Goal: Complete application form: Complete application form

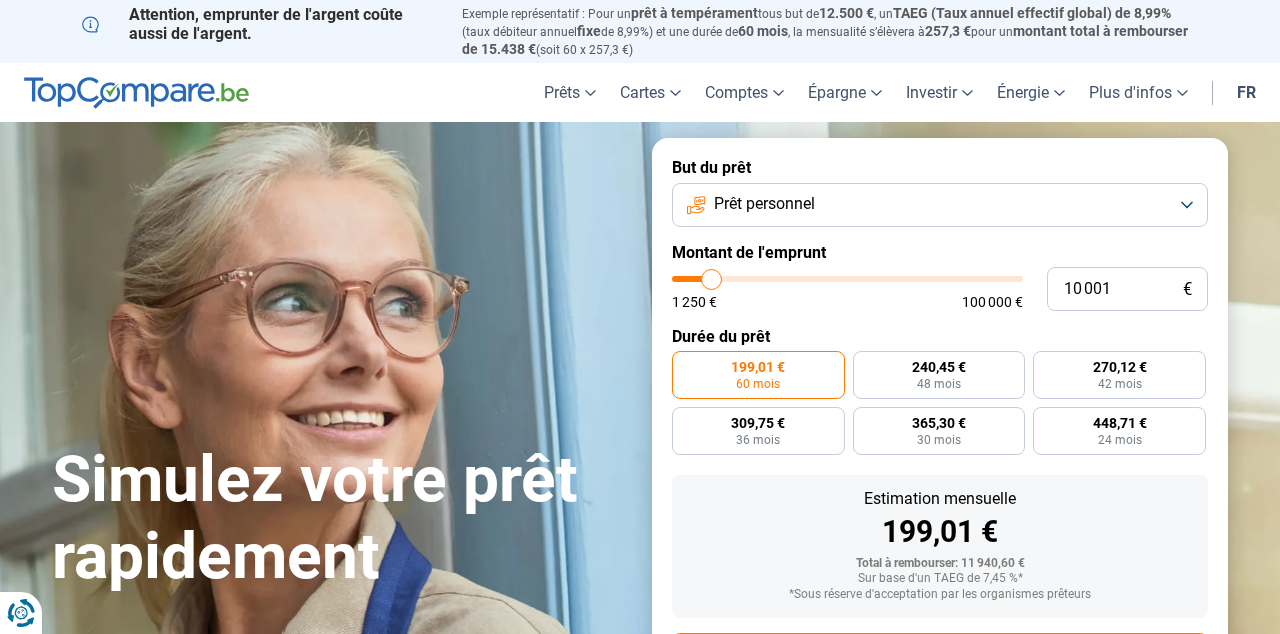
type input "9 750"
type input "9750"
type input "10 250"
type input "10250"
type input "11 250"
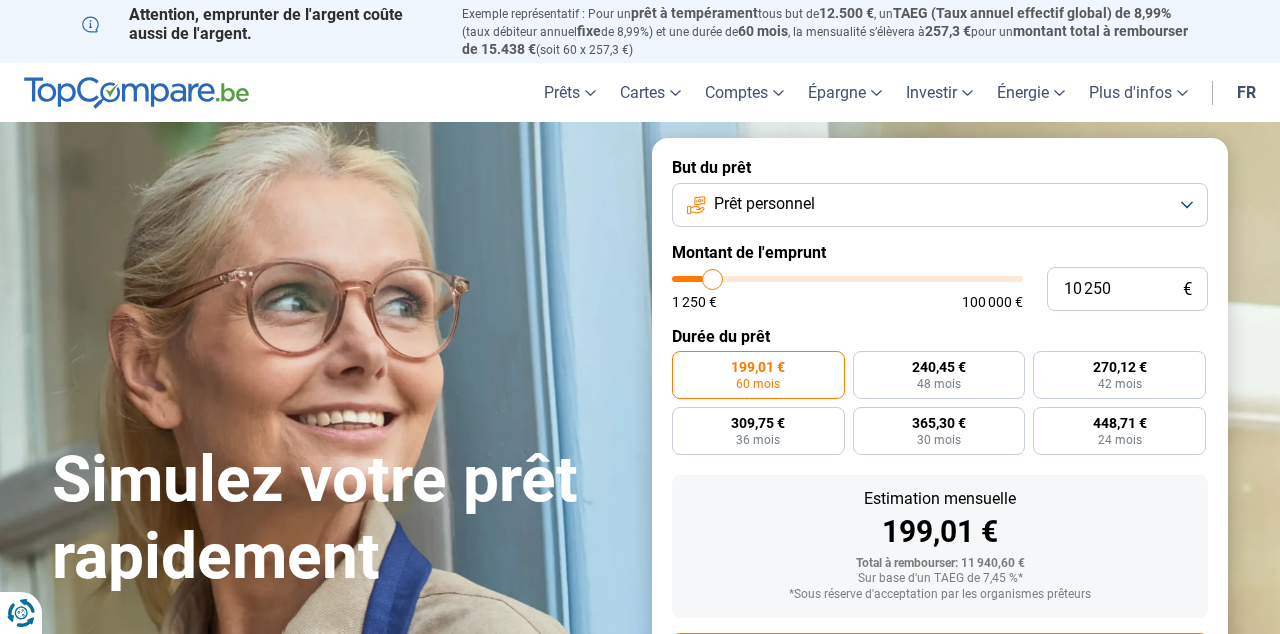
type input "11250"
type input "12 500"
type input "12500"
type input "19 250"
type input "19250"
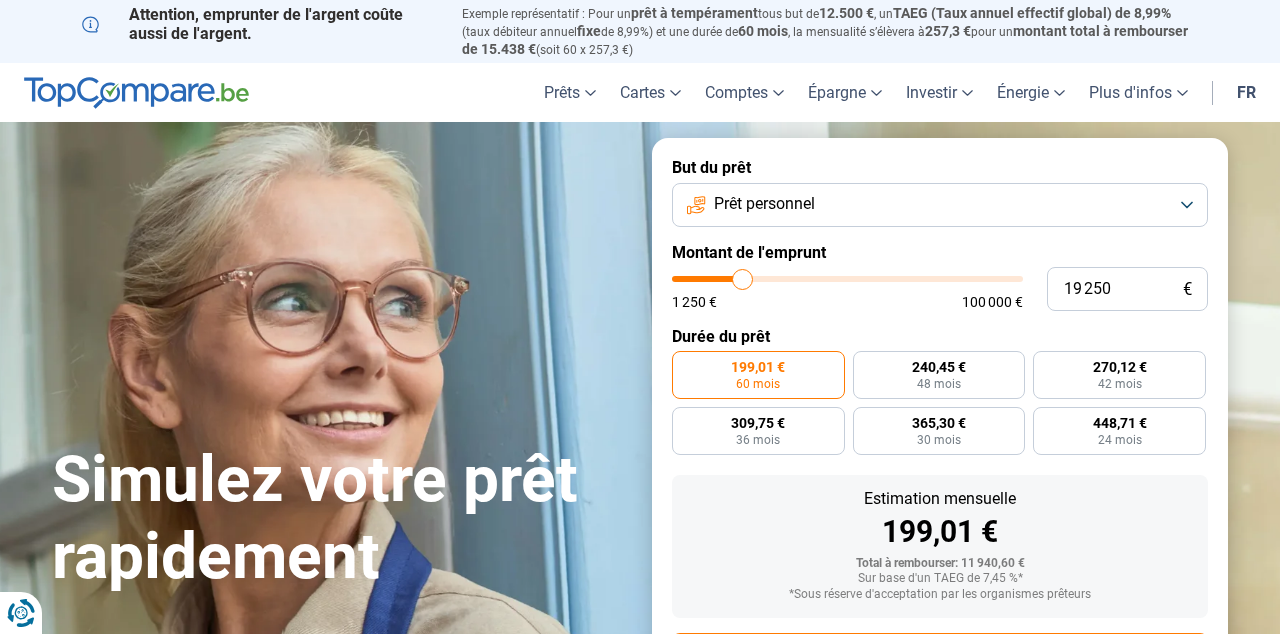
type input "21 750"
type input "21750"
type input "22 250"
type input "22250"
type input "23 750"
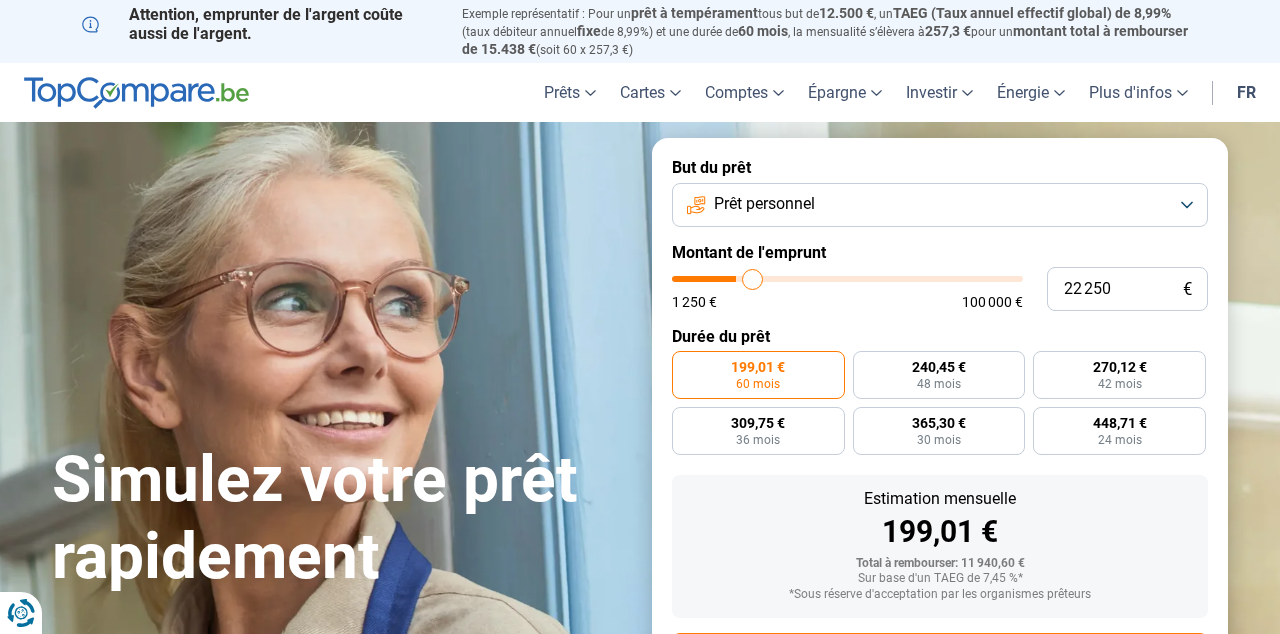
type input "23750"
type input "26 250"
type input "26250"
type input "27 000"
type input "27000"
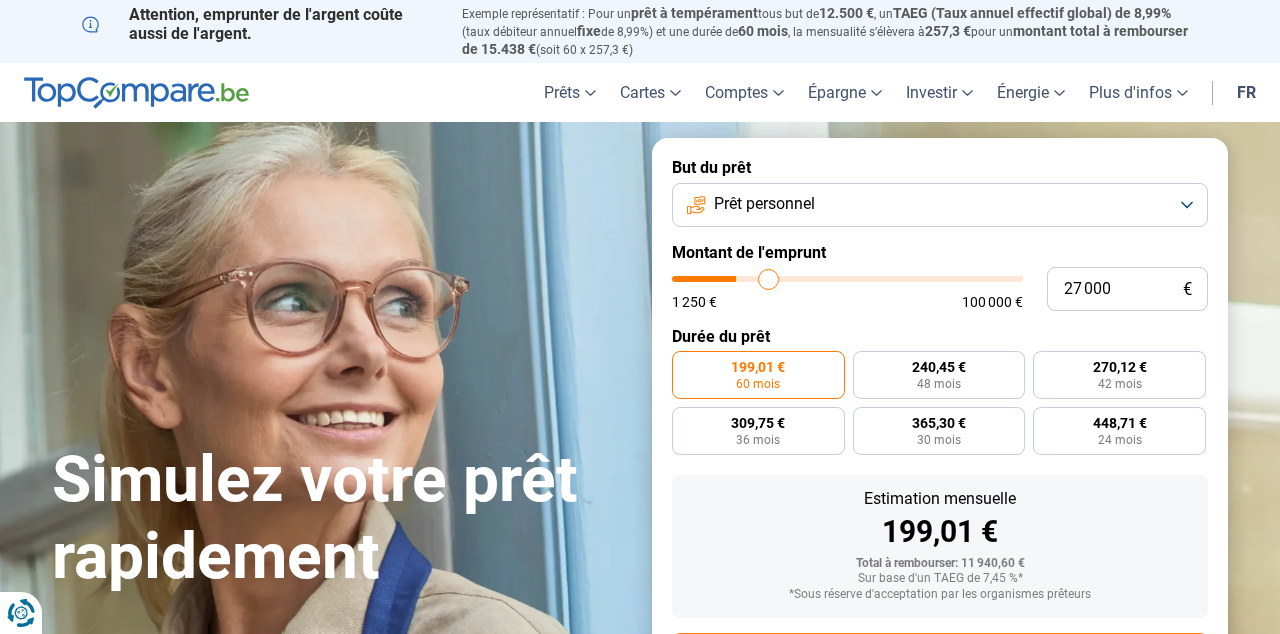
type input "28 000"
type input "28000"
type input "28 250"
type input "28250"
type input "28 750"
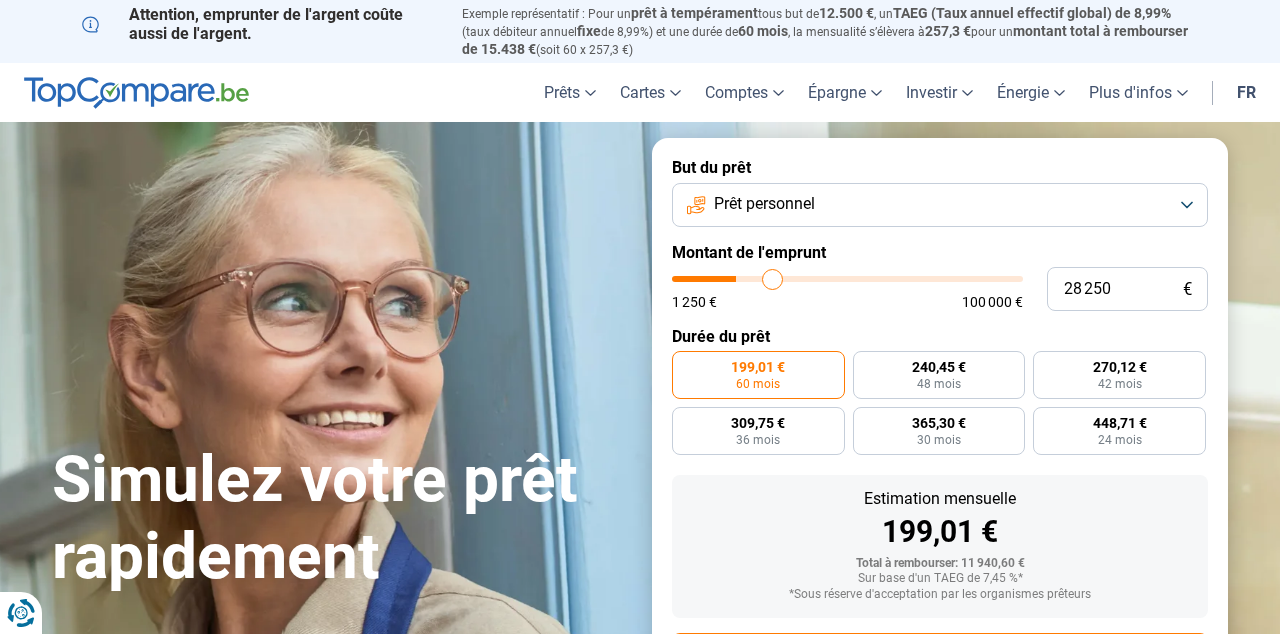
type input "28750"
type input "29 250"
type input "29250"
type input "29 500"
type input "29500"
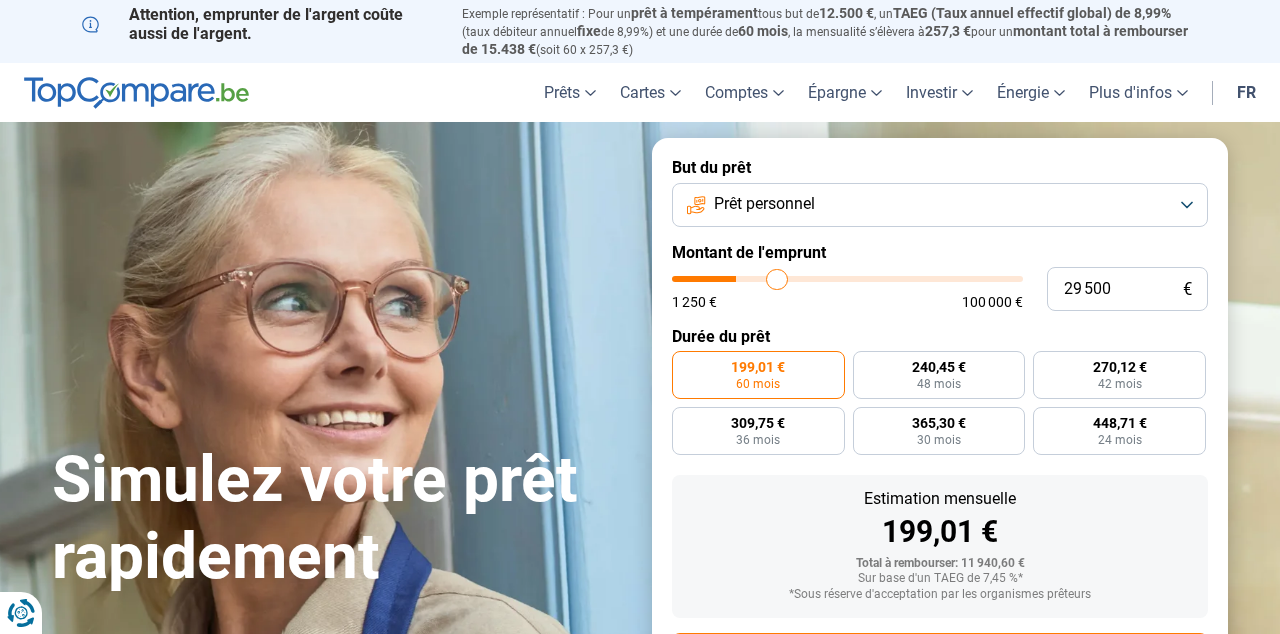
type input "29 750"
type input "29750"
type input "30 250"
type input "30250"
type input "32 000"
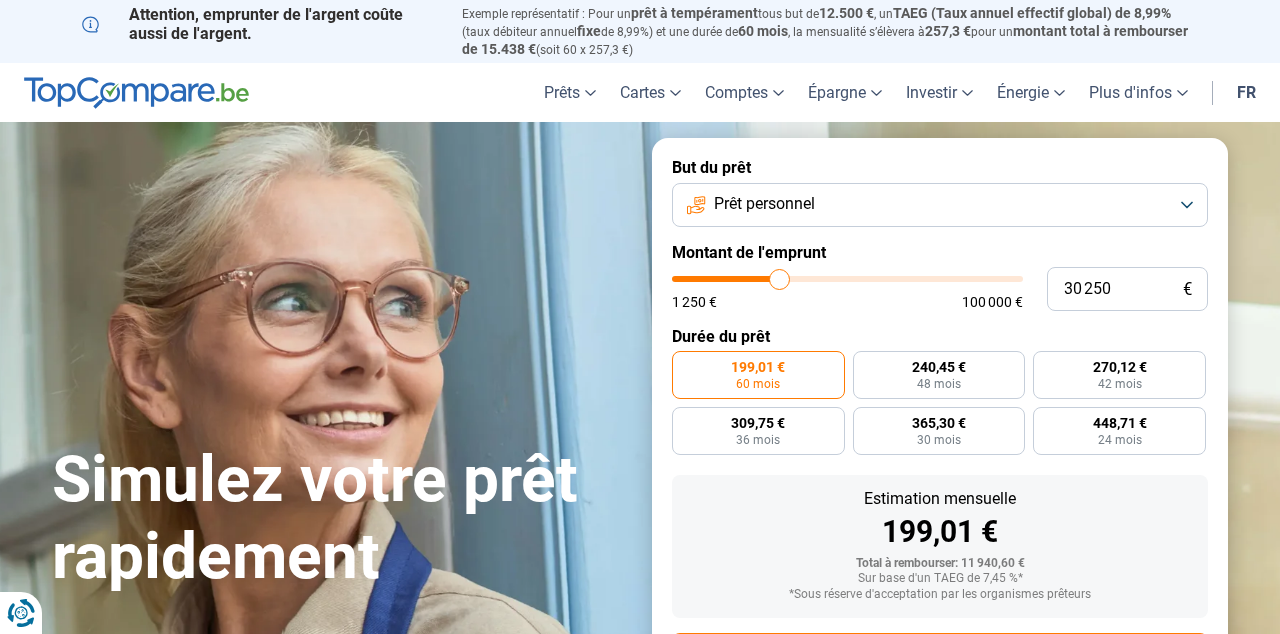
type input "32000"
type input "32 500"
type input "32500"
type input "34 250"
type input "34250"
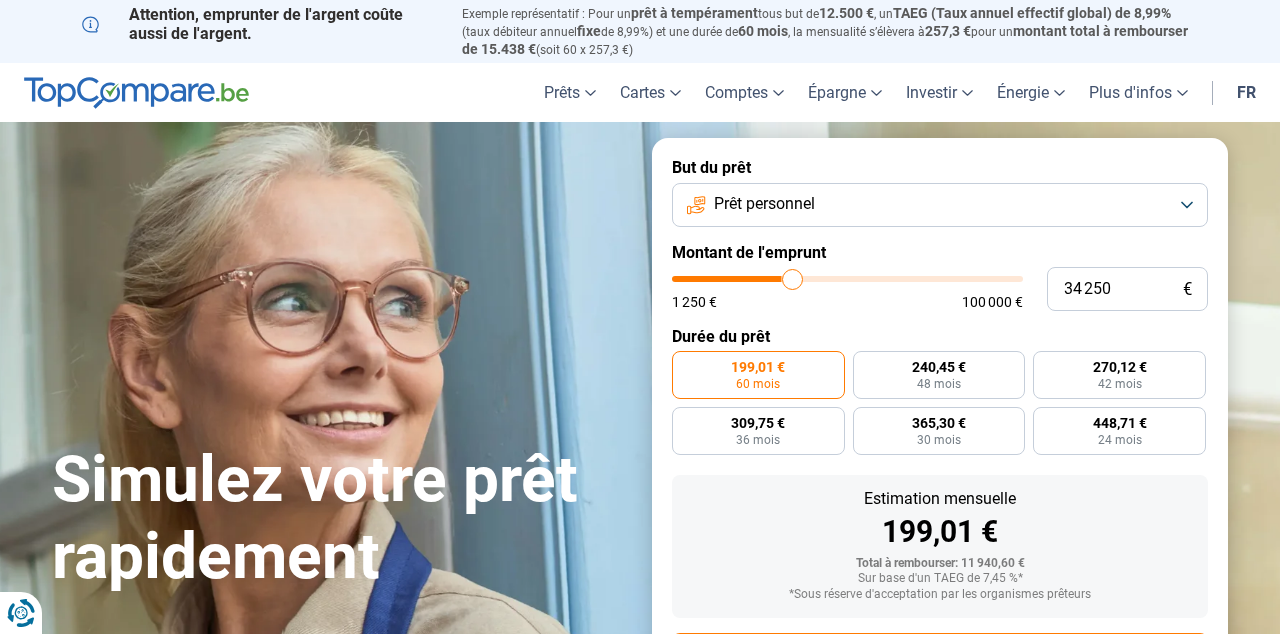
type input "35 250"
type input "35250"
type input "37 250"
type input "37250"
type input "38 250"
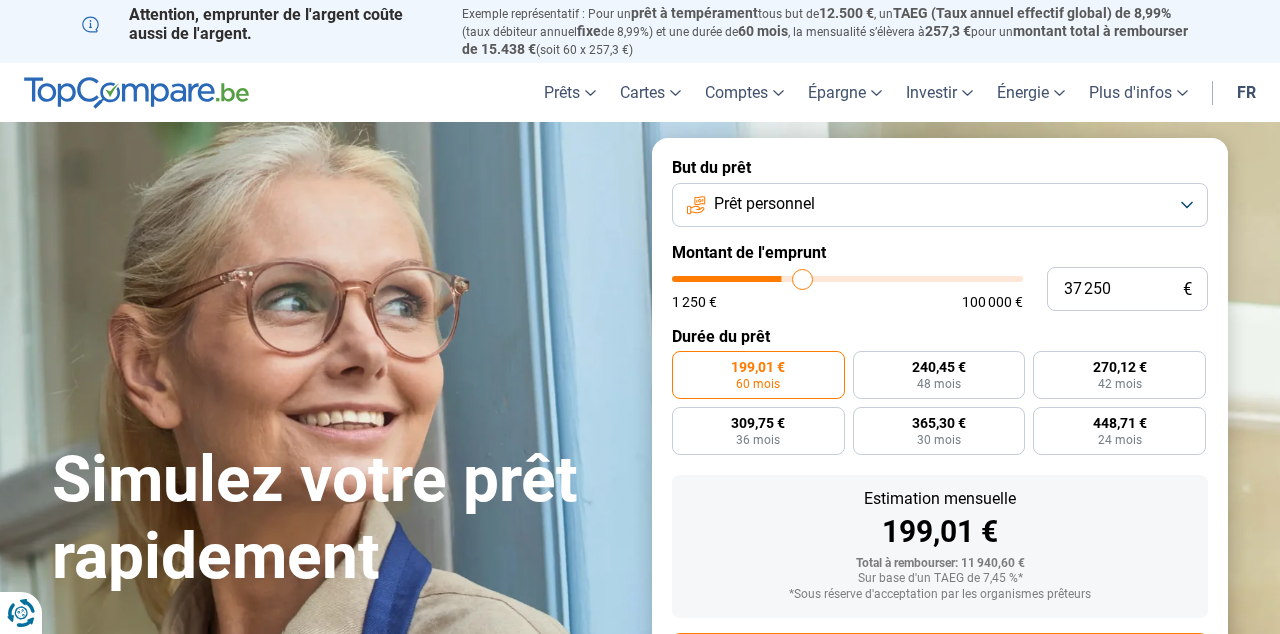
type input "38250"
type input "38 750"
type input "38750"
type input "39 250"
type input "39250"
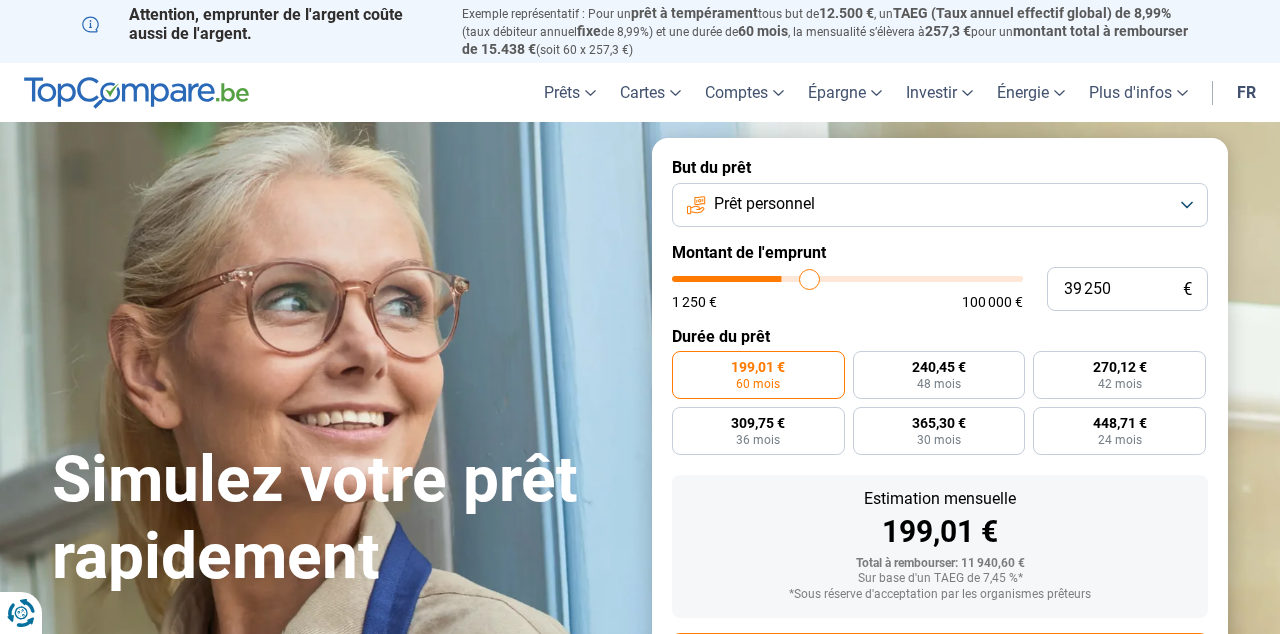
type input "40 000"
type input "40000"
type input "40 500"
type input "40500"
type input "41 250"
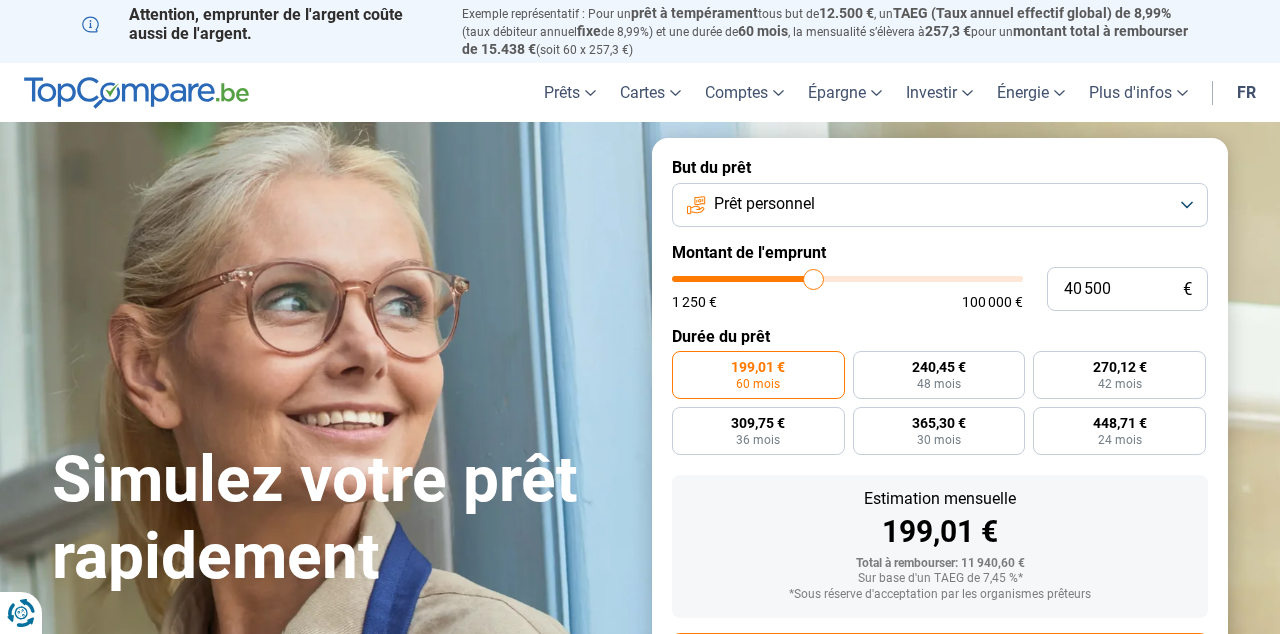
type input "41250"
type input "42 000"
type input "42000"
type input "42 250"
type input "42250"
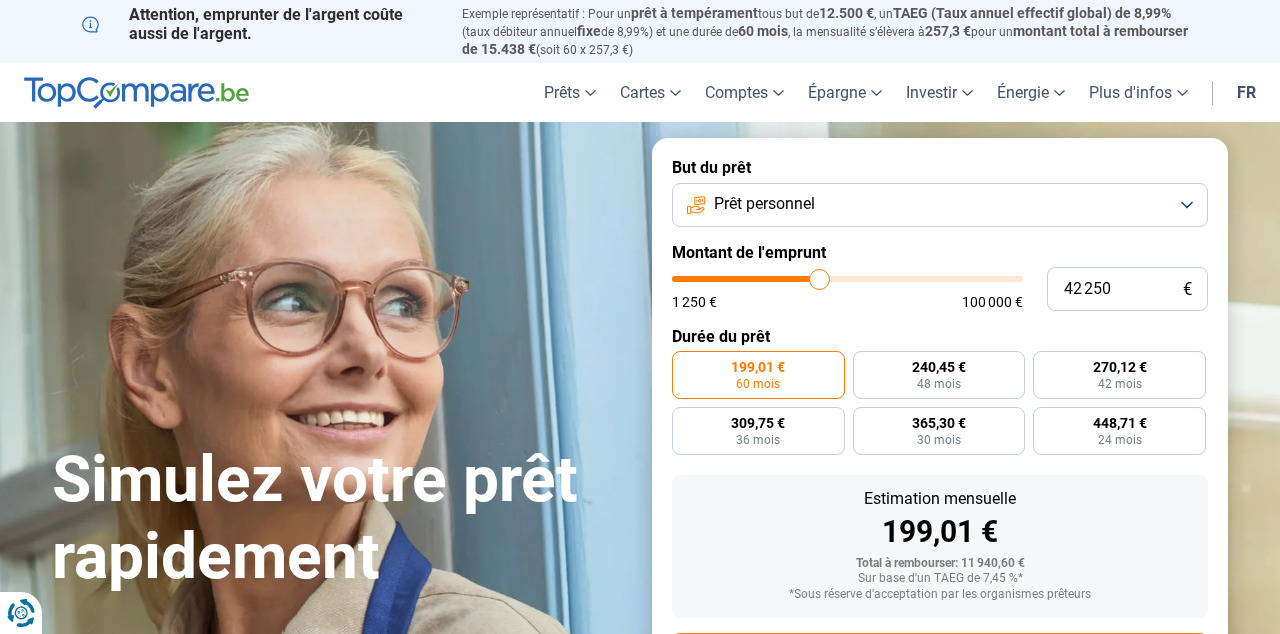
type input "43 250"
type input "43250"
type input "43 750"
type input "43750"
type input "44 000"
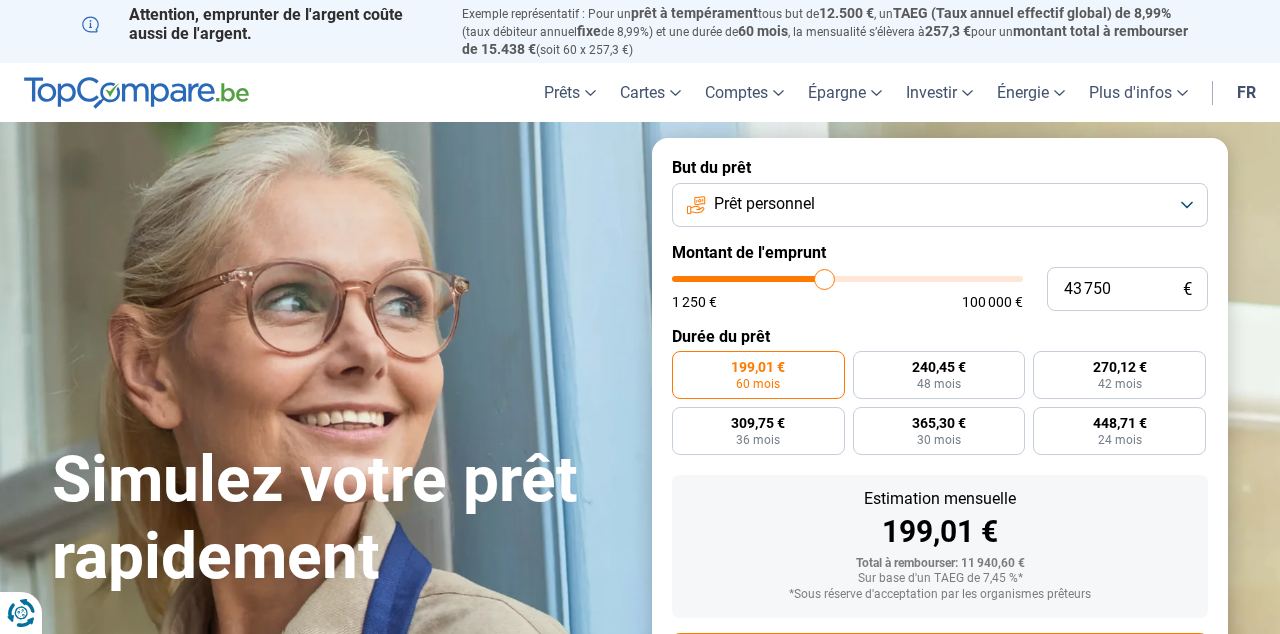
type input "44000"
type input "44 250"
type input "44250"
type input "44 750"
type input "44750"
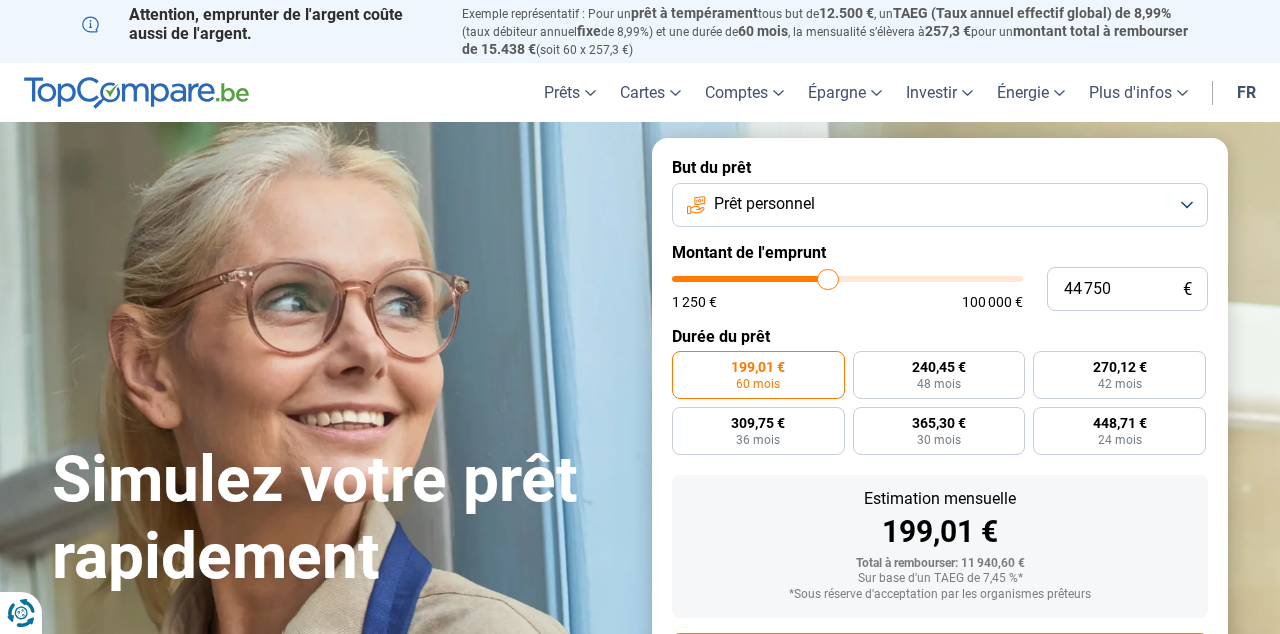
type input "45 000"
type input "45000"
type input "45 250"
type input "45250"
type input "45 500"
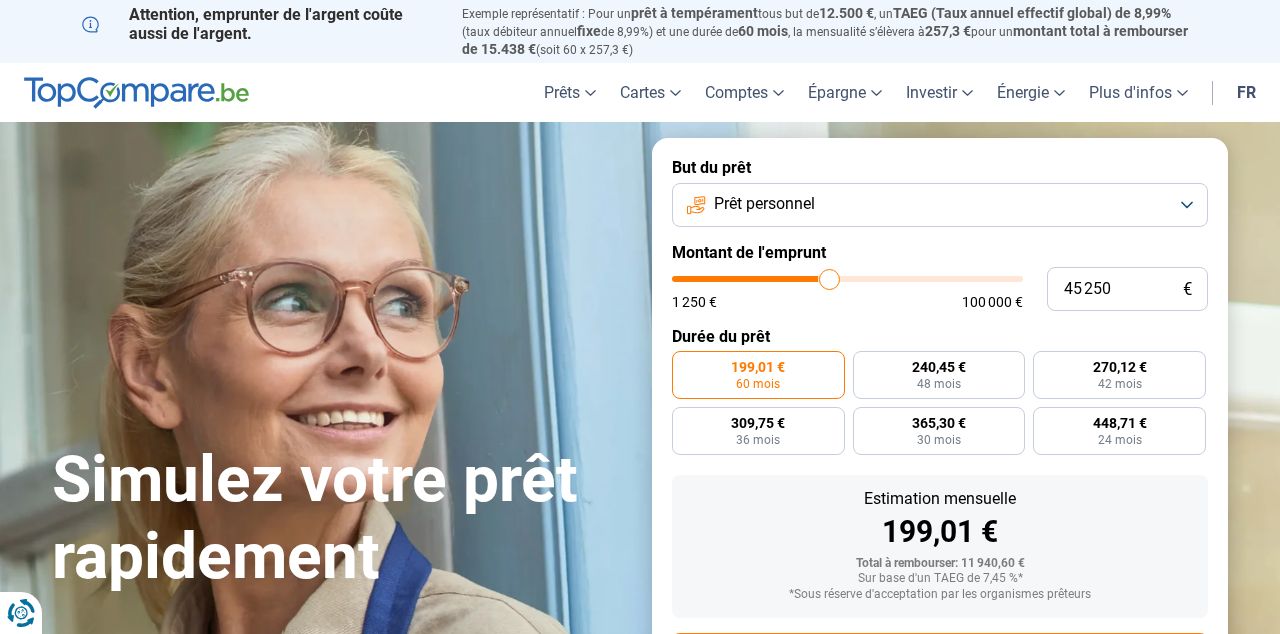
type input "45500"
type input "45 750"
type input "45750"
type input "46 000"
type input "46000"
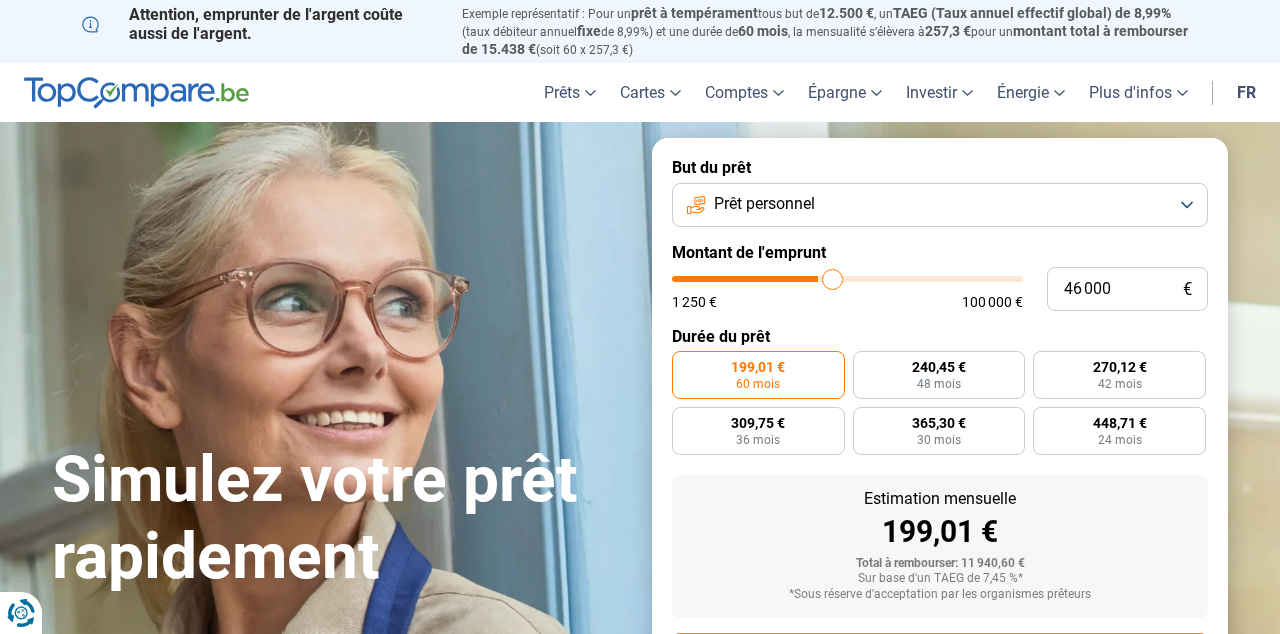
type input "46 500"
type input "46500"
type input "47 250"
type input "47250"
type input "47 500"
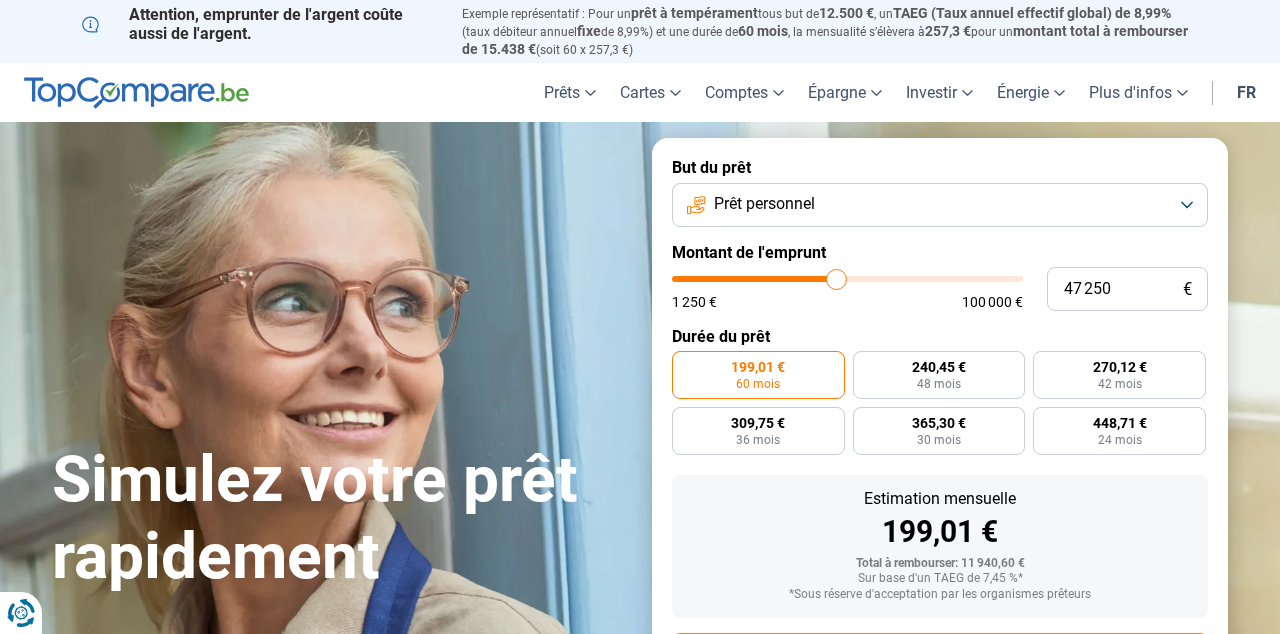
type input "47500"
type input "47 750"
type input "47750"
type input "48 250"
type input "48250"
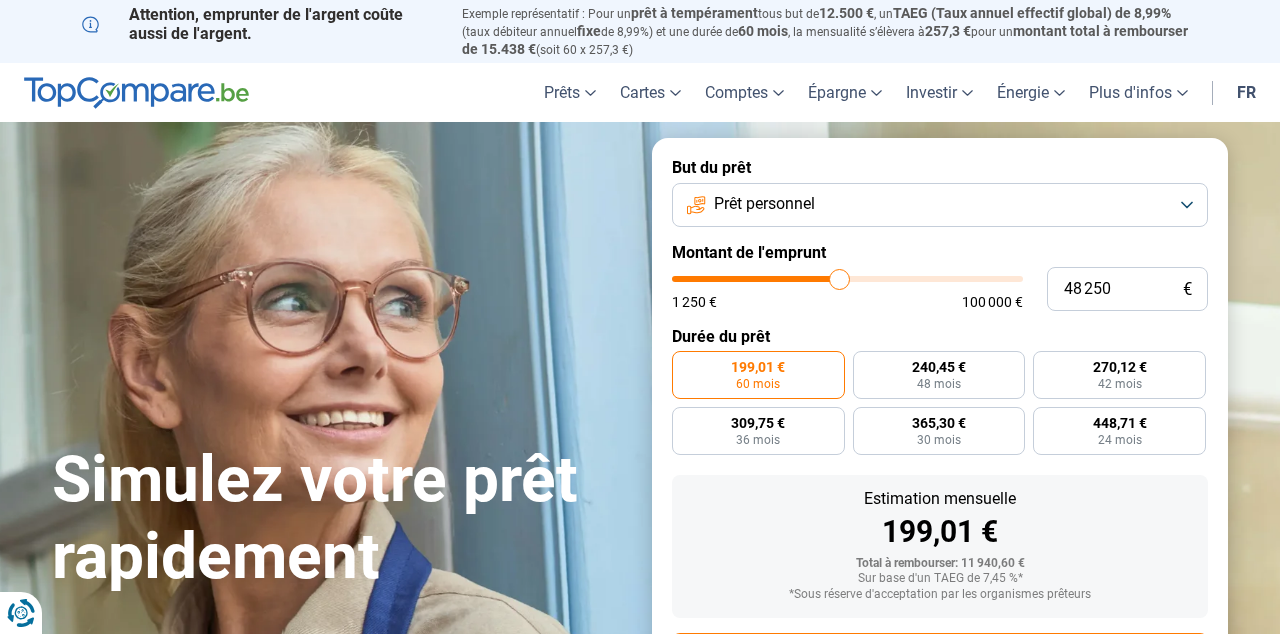
type input "48 750"
type input "48750"
type input "49 250"
type input "49250"
type input "49 750"
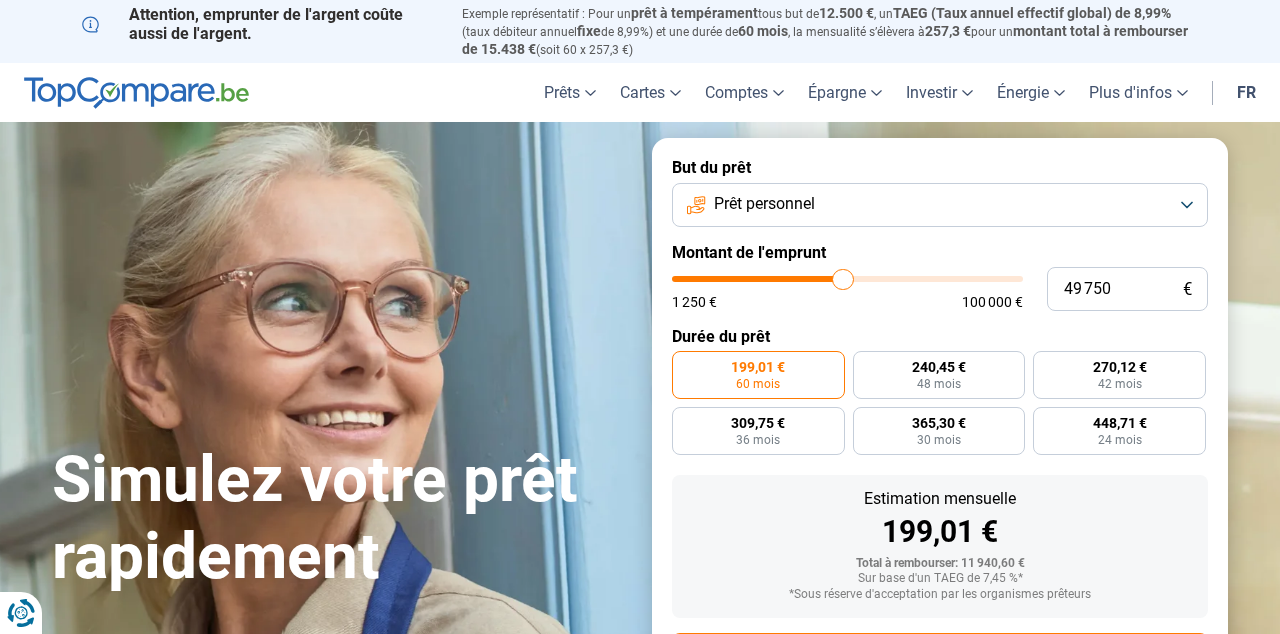
type input "49750"
type input "50 250"
type input "50250"
type input "51 000"
type input "51000"
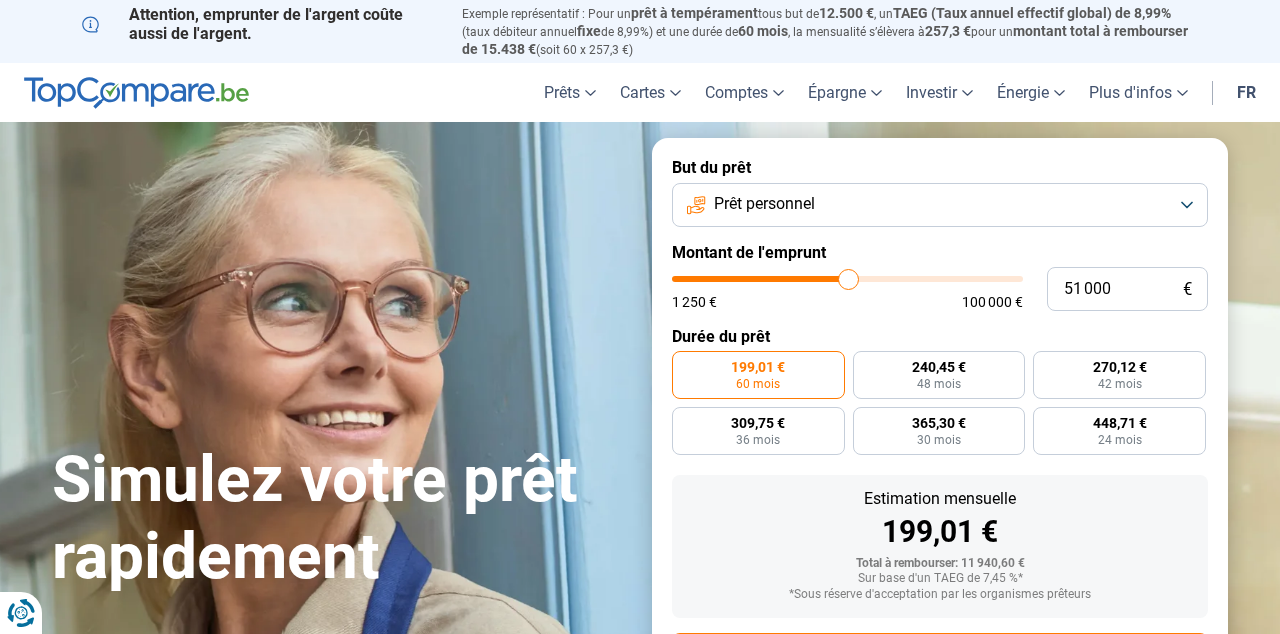
type input "51 500"
type input "51500"
type input "52 000"
type input "52000"
type input "52 250"
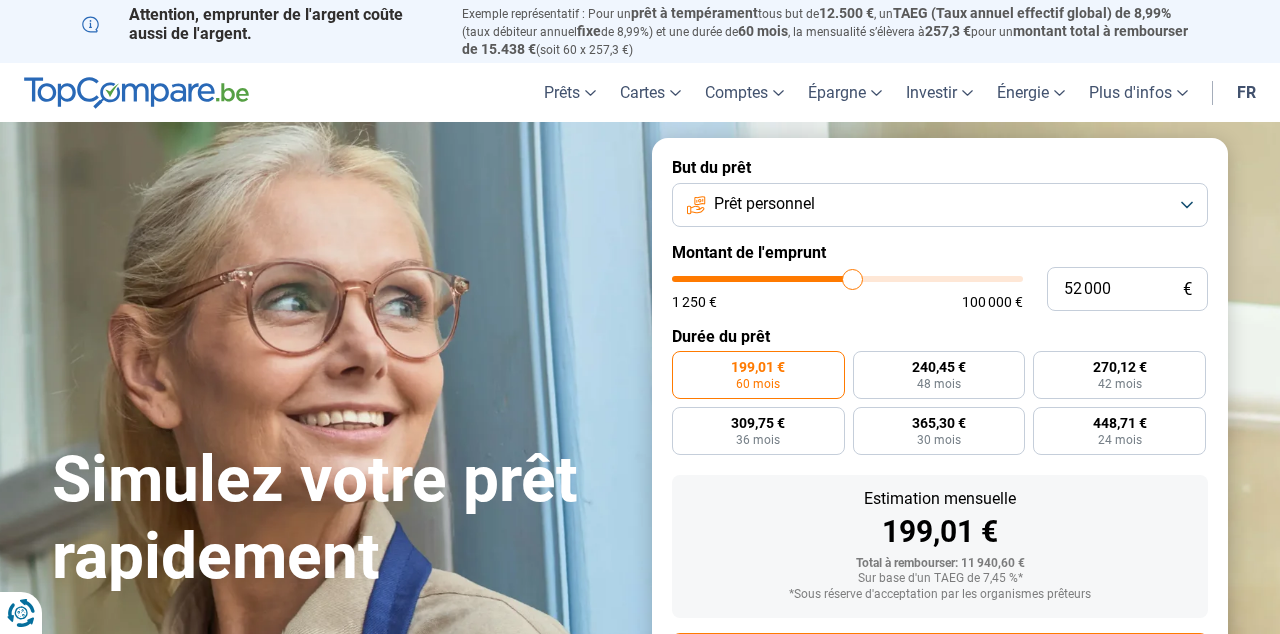
type input "52250"
type input "52 750"
type input "52750"
type input "53 000"
type input "53000"
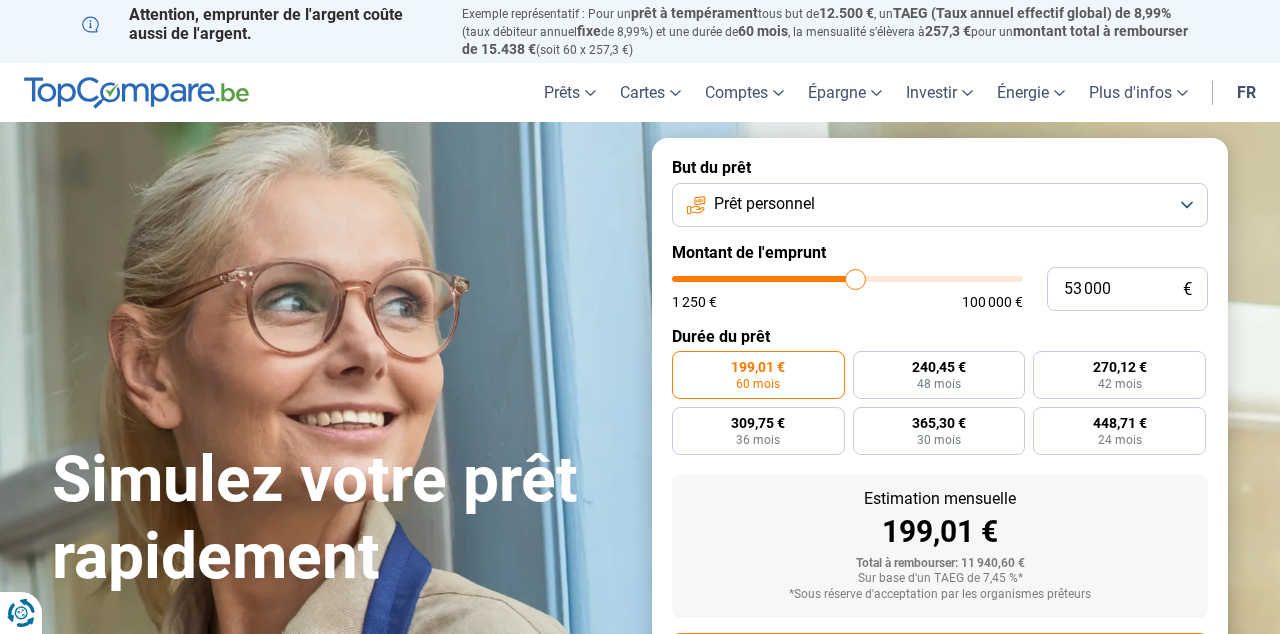
type input "53 250"
type input "53250"
type input "53 000"
type input "53000"
type input "52 750"
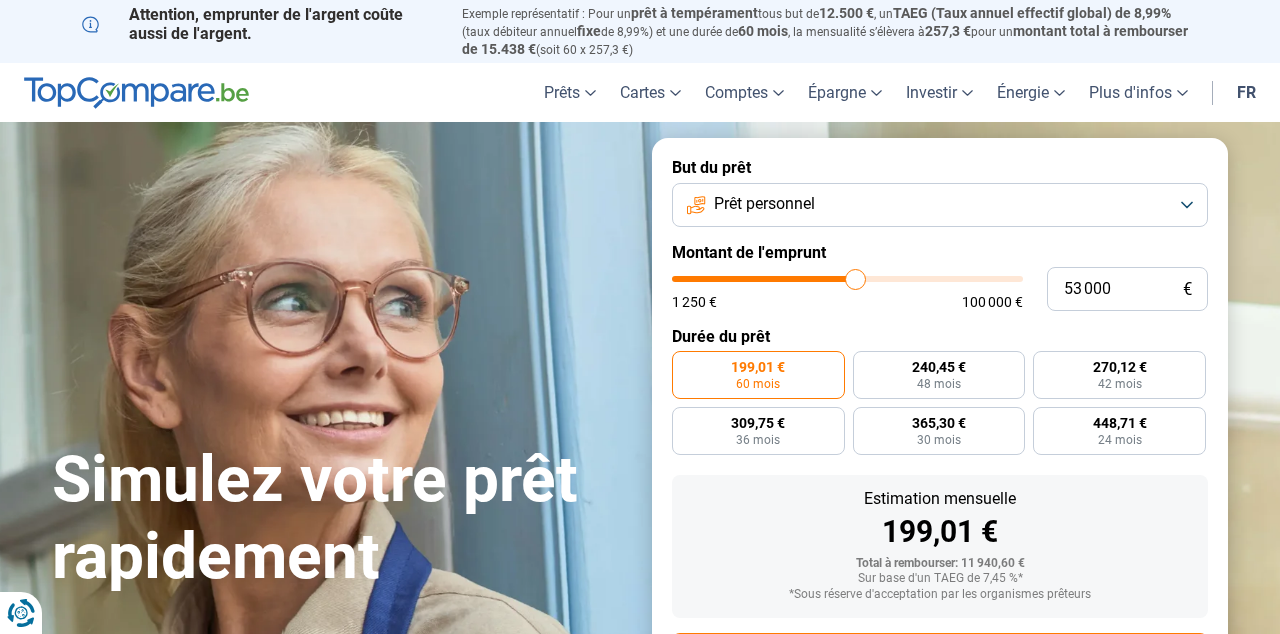
type input "52750"
type input "52 500"
type input "52500"
type input "52 250"
type input "52250"
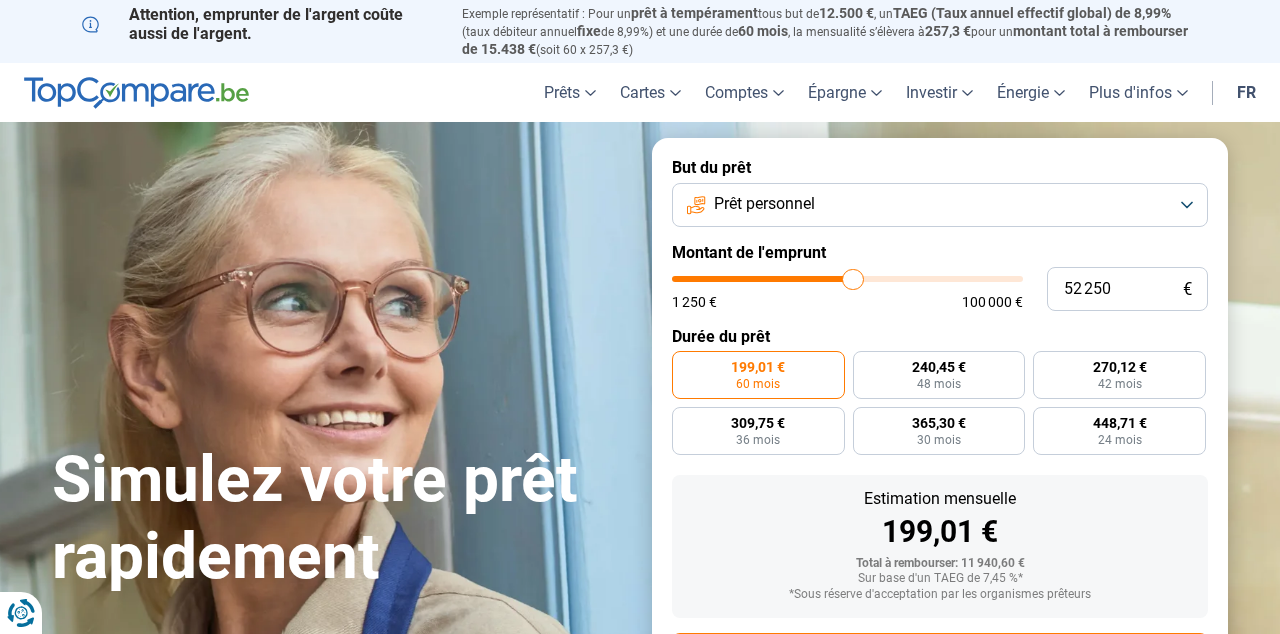
type input "52 000"
type input "52000"
type input "51 750"
type input "51750"
type input "51 250"
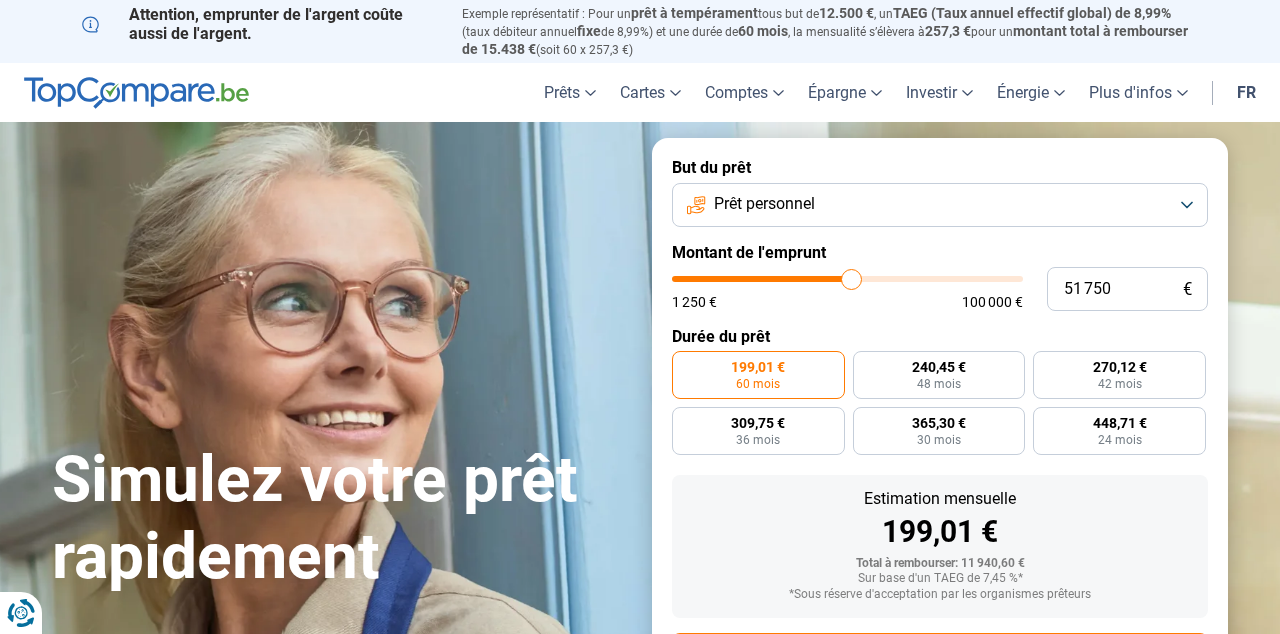
type input "51250"
type input "51 000"
type input "51000"
type input "50 750"
type input "50750"
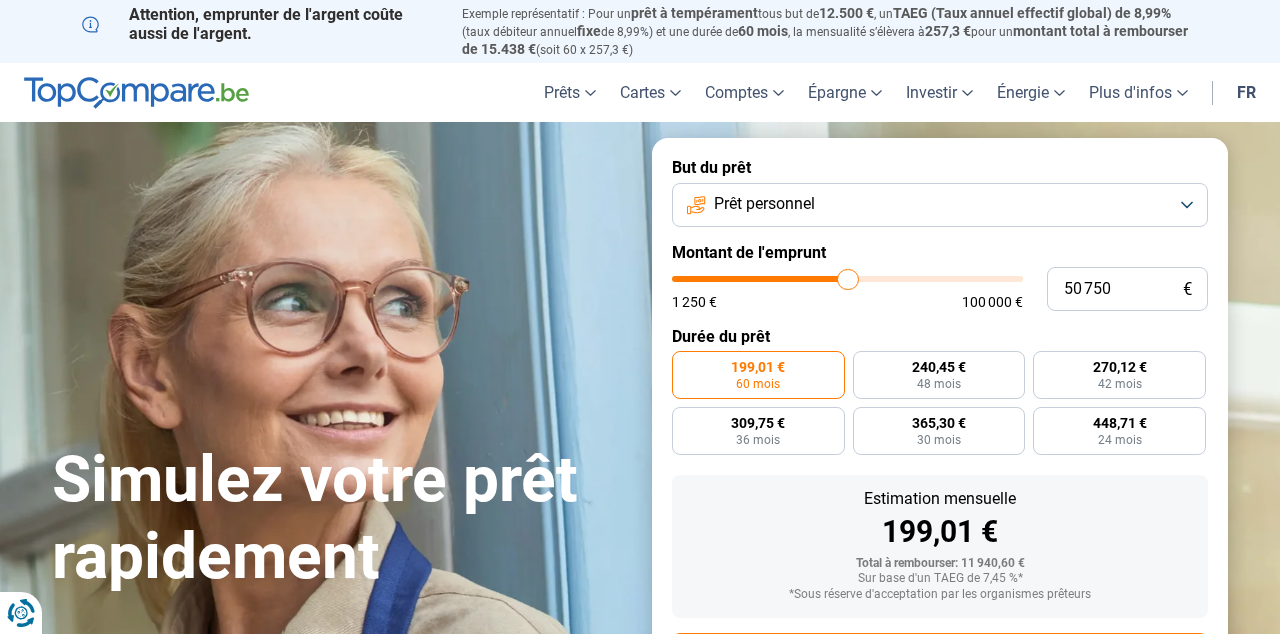
type input "50 500"
type input "50500"
type input "50 250"
type input "50250"
type input "50 000"
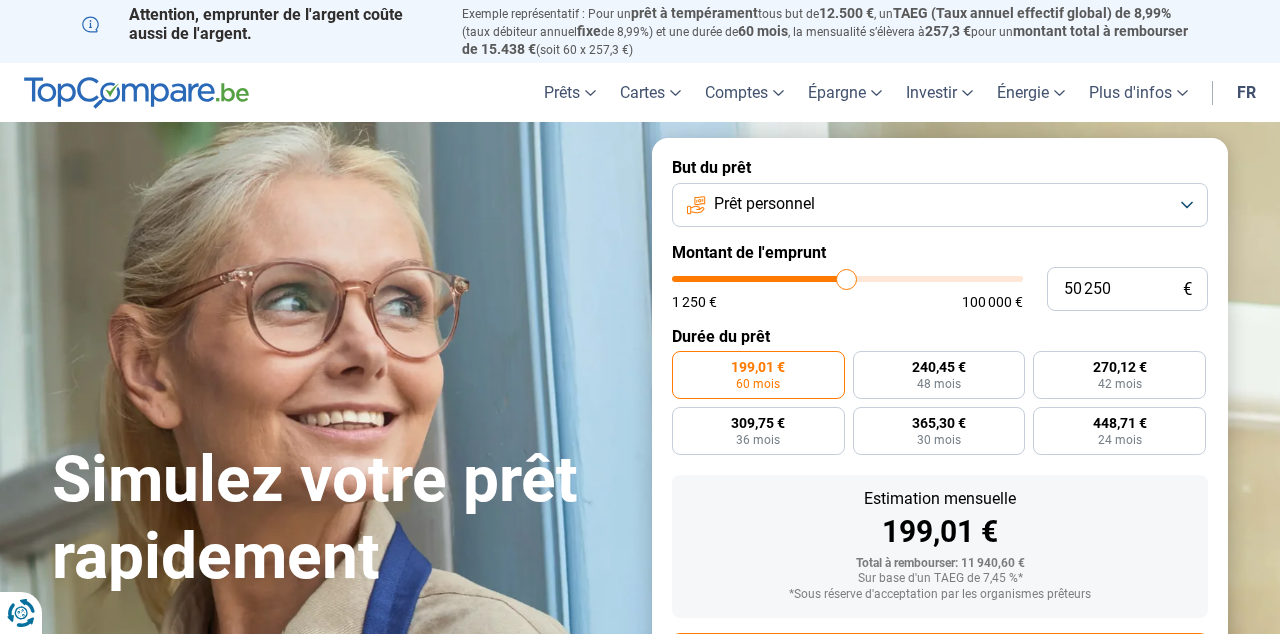
type input "50000"
type input "49 500"
type input "49500"
type input "49 250"
type input "49250"
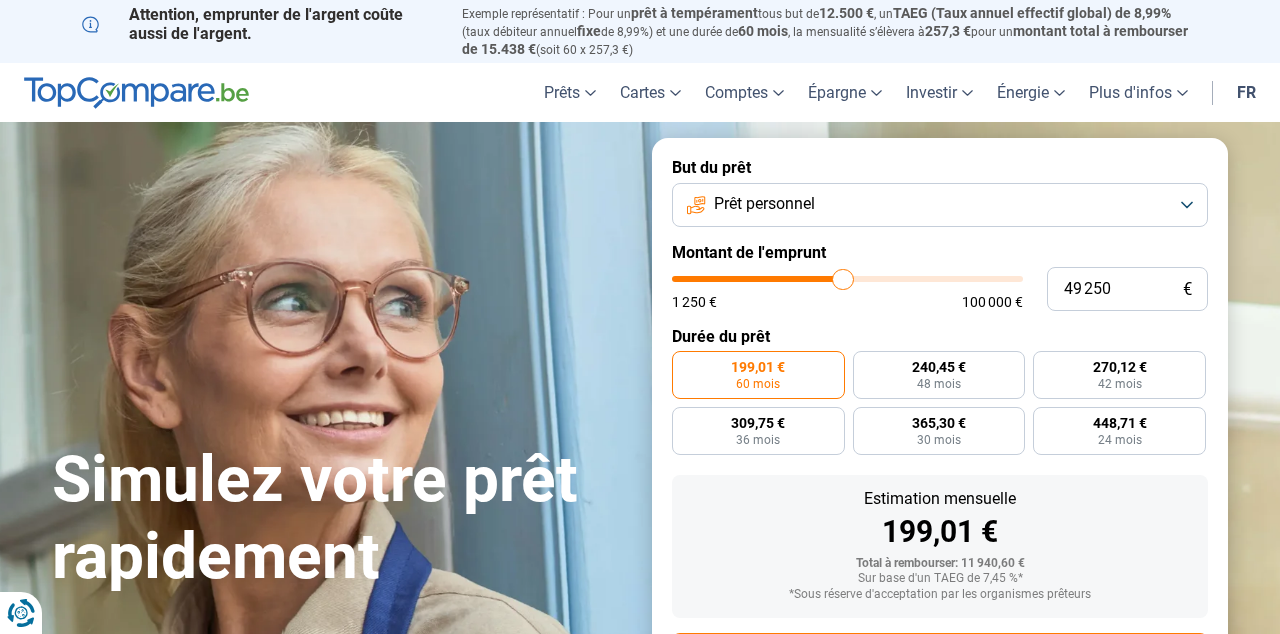
type input "49 750"
type input "49750"
type input "50 000"
type input "50000"
type input "50 250"
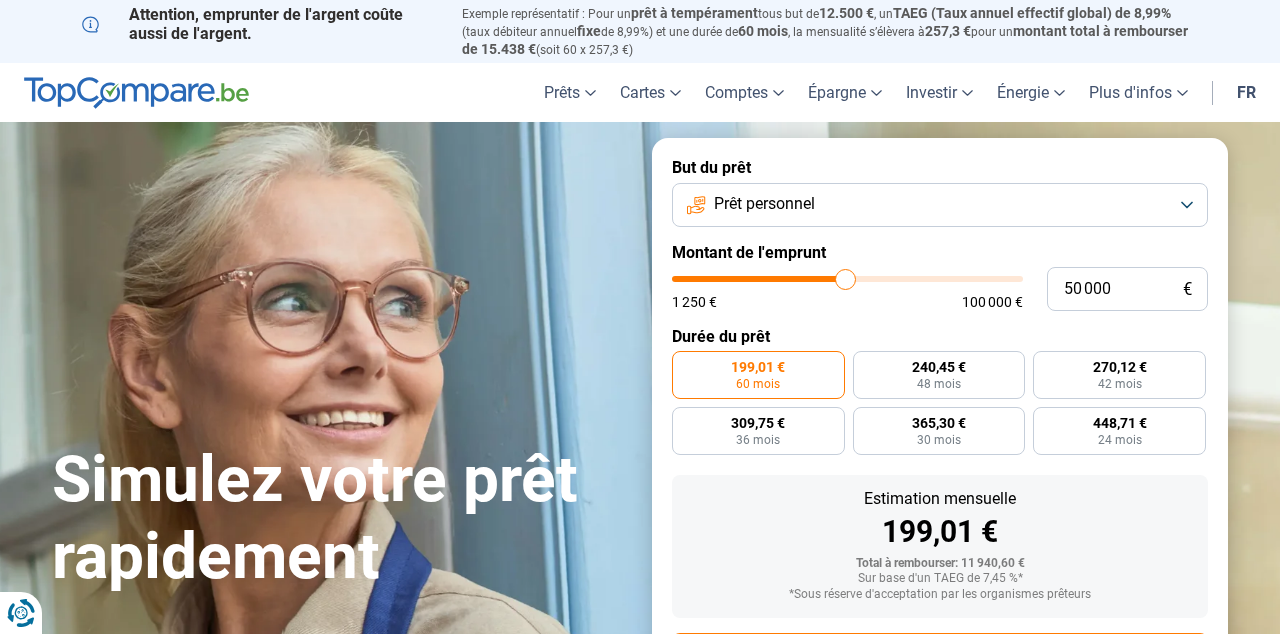
type input "50250"
type input "50 500"
type input "50500"
type input "50 750"
type input "50750"
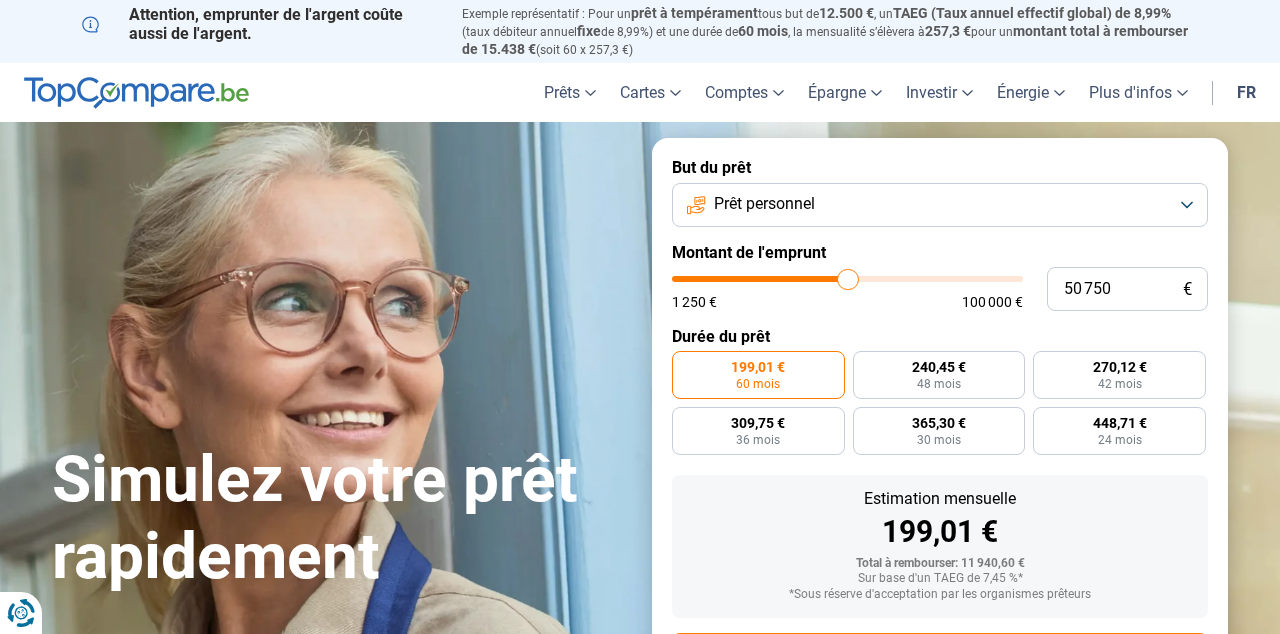
type input "51 000"
type input "51000"
type input "51 250"
type input "51250"
type input "51 000"
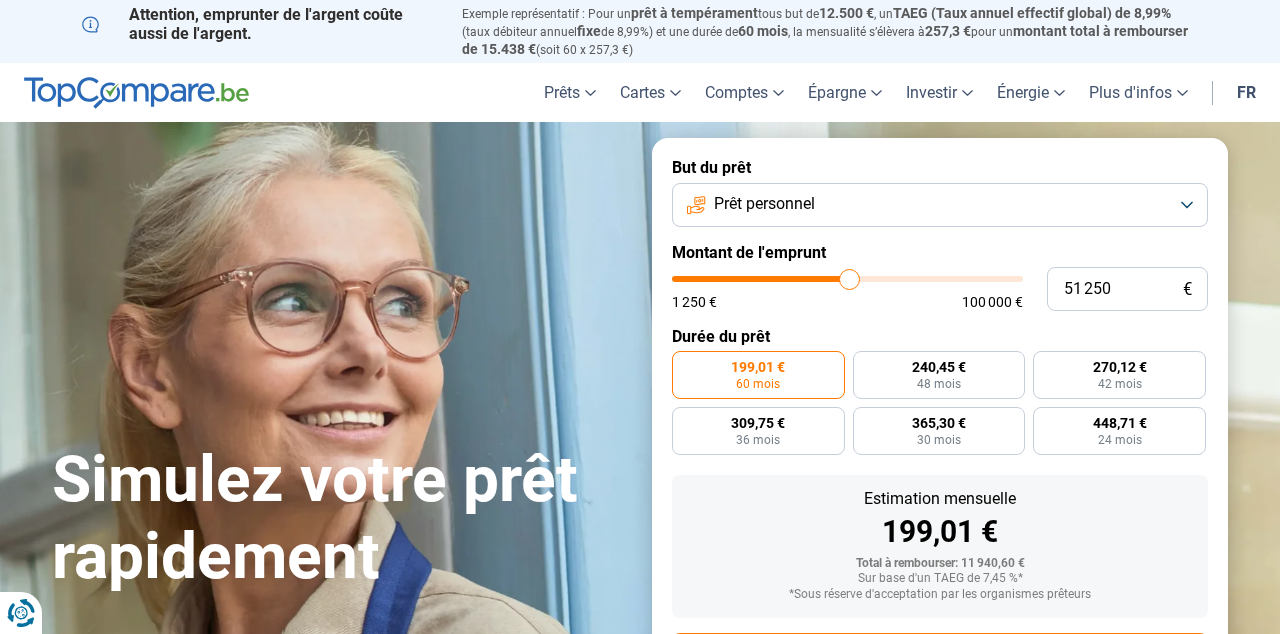
type input "51000"
type input "50 750"
type input "50750"
type input "50 500"
type input "50500"
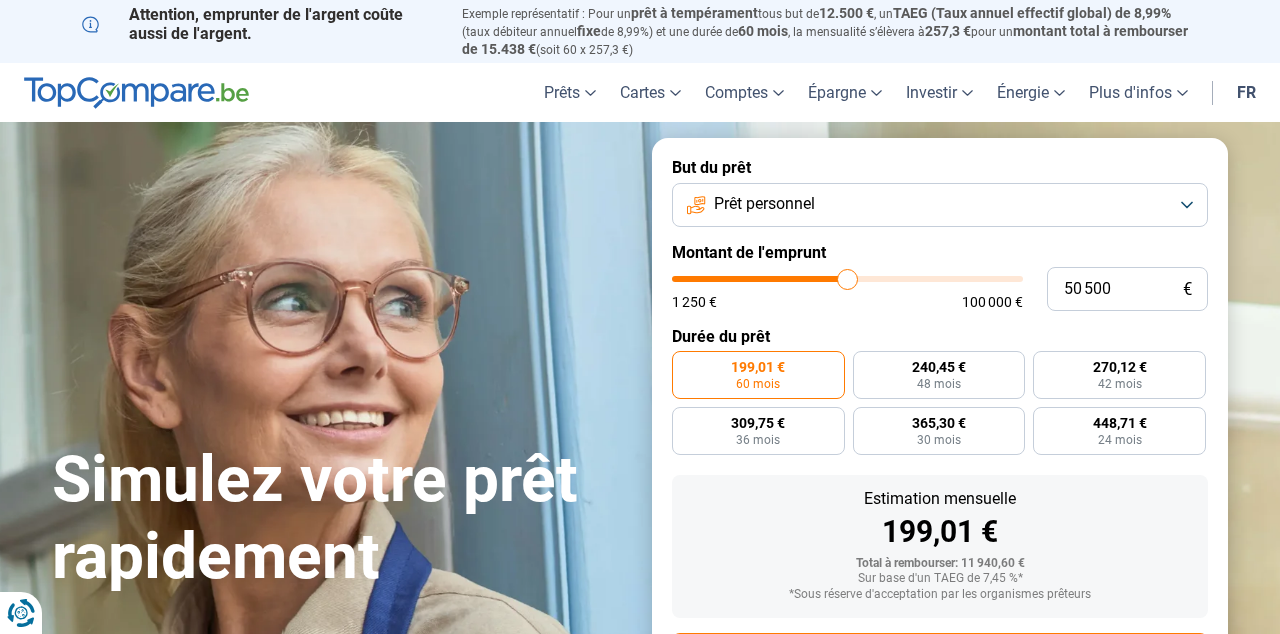
type input "50 250"
type input "50250"
type input "50 000"
type input "50000"
type input "49 500"
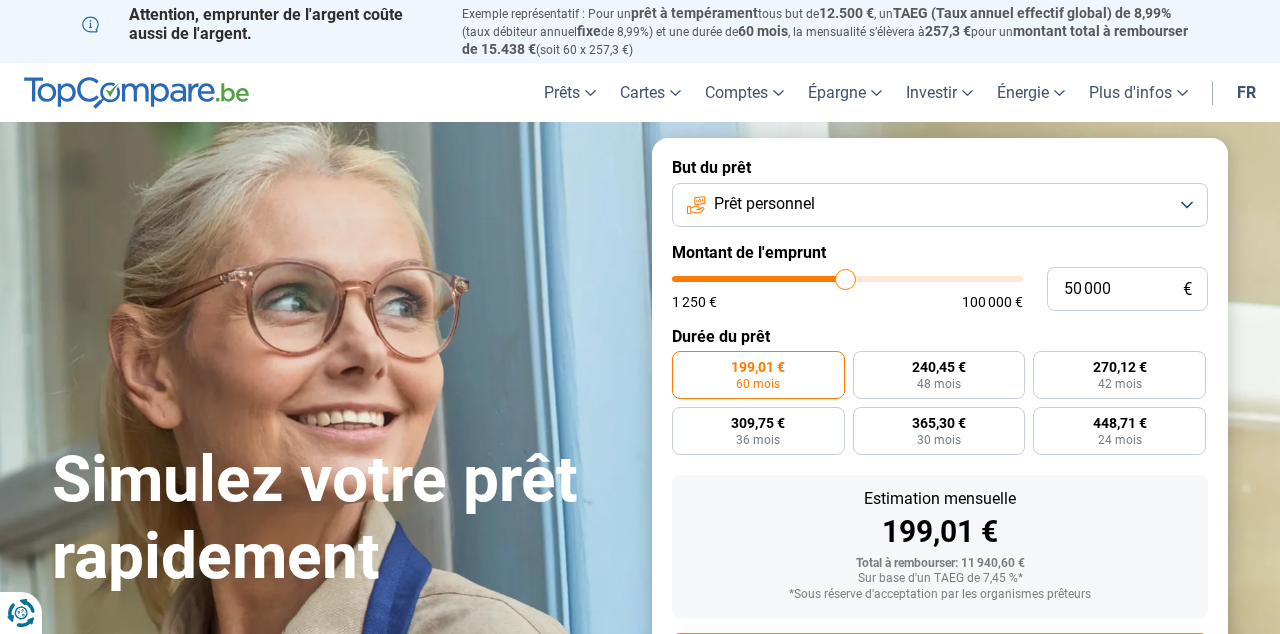
type input "49500"
type input "49 750"
type input "49750"
type input "50 000"
type input "50000"
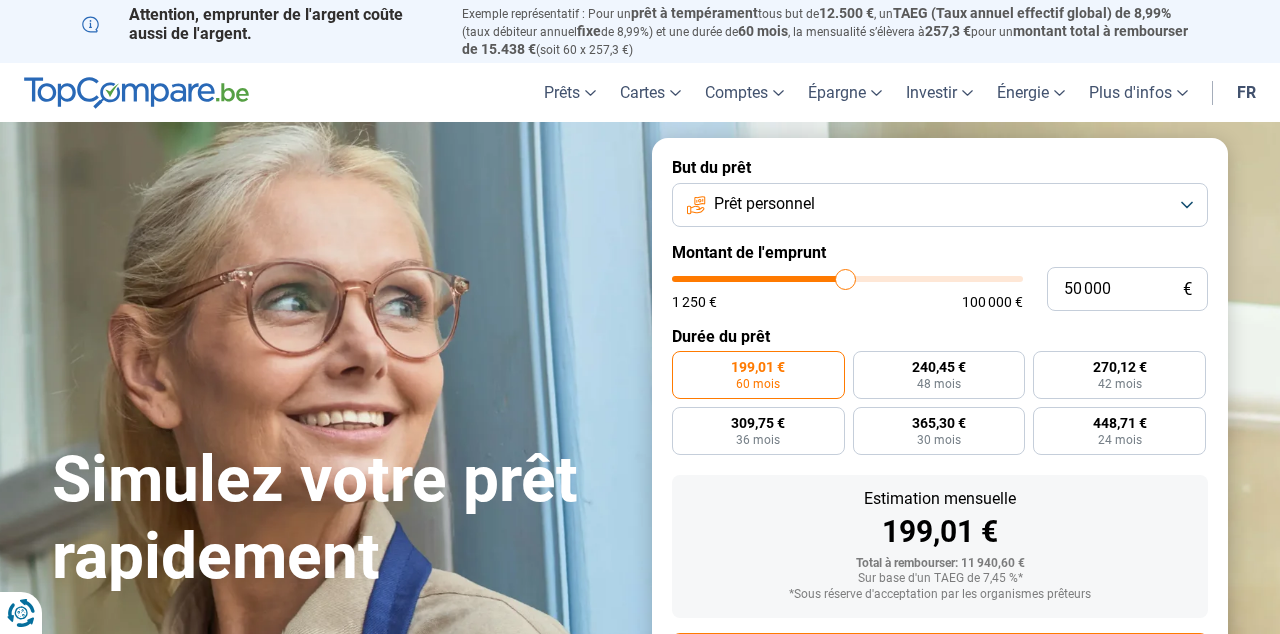
type input "50 250"
drag, startPoint x: 711, startPoint y: 279, endPoint x: 846, endPoint y: 275, distance: 135.0
type input "50250"
click at [846, 276] on input "range" at bounding box center [847, 279] width 351 height 6
radio input "false"
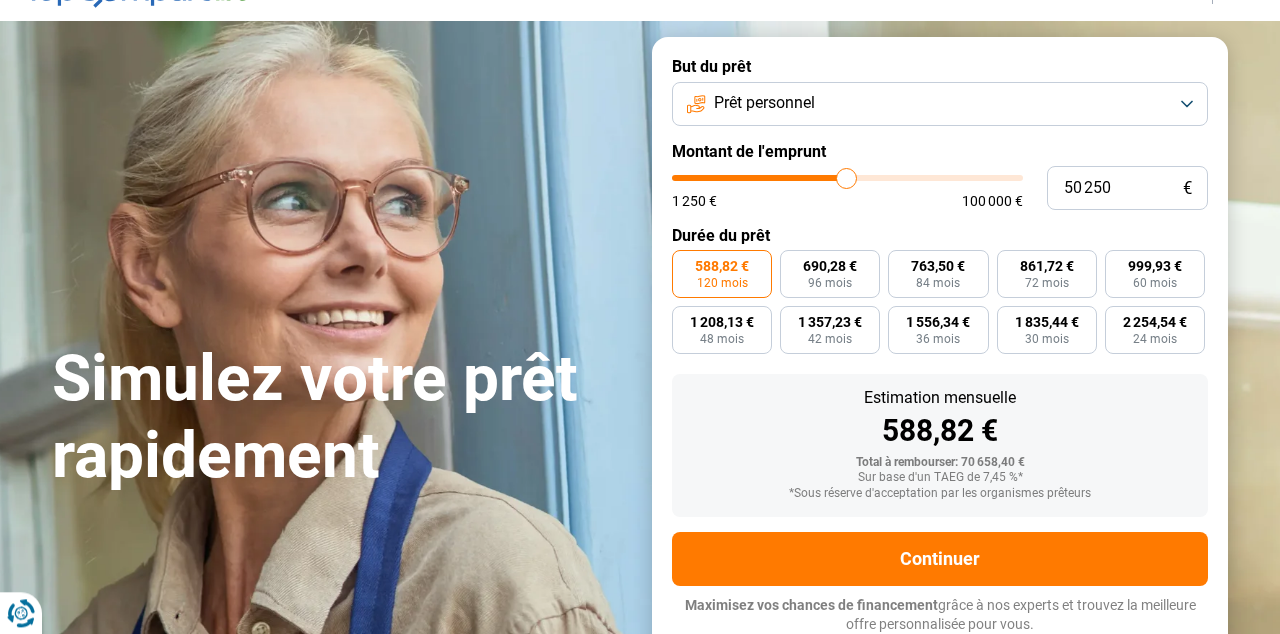
scroll to position [102, 0]
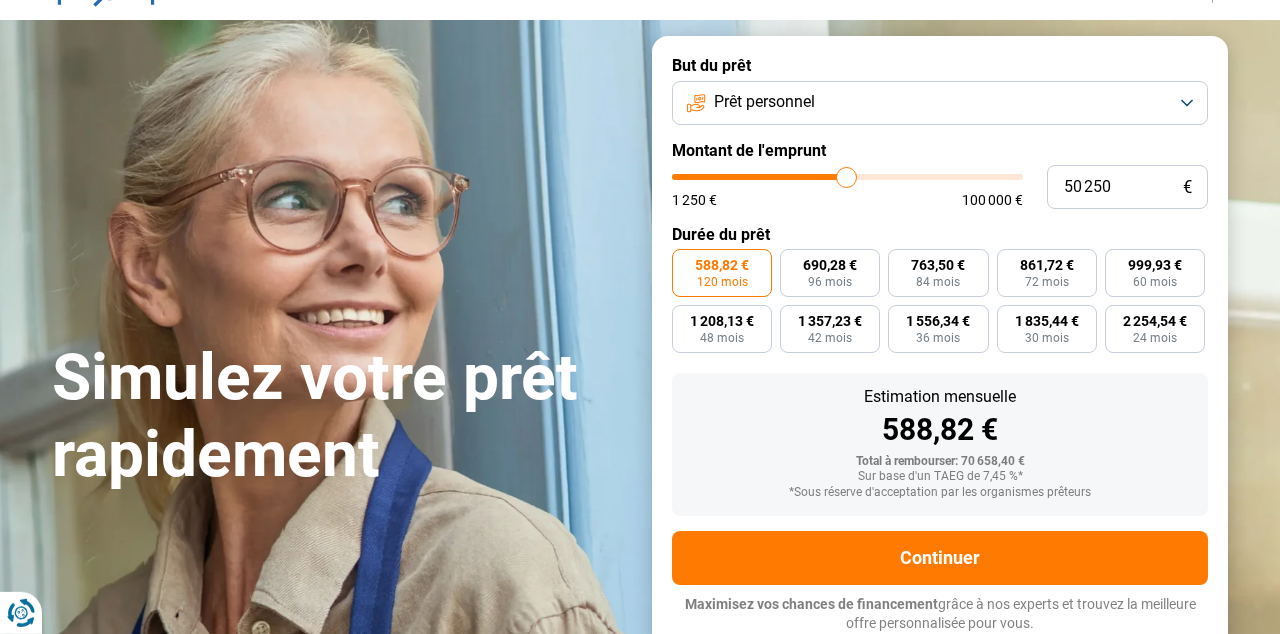
type input "49 000"
type input "49000"
type input "49 250"
type input "49250"
type input "49 500"
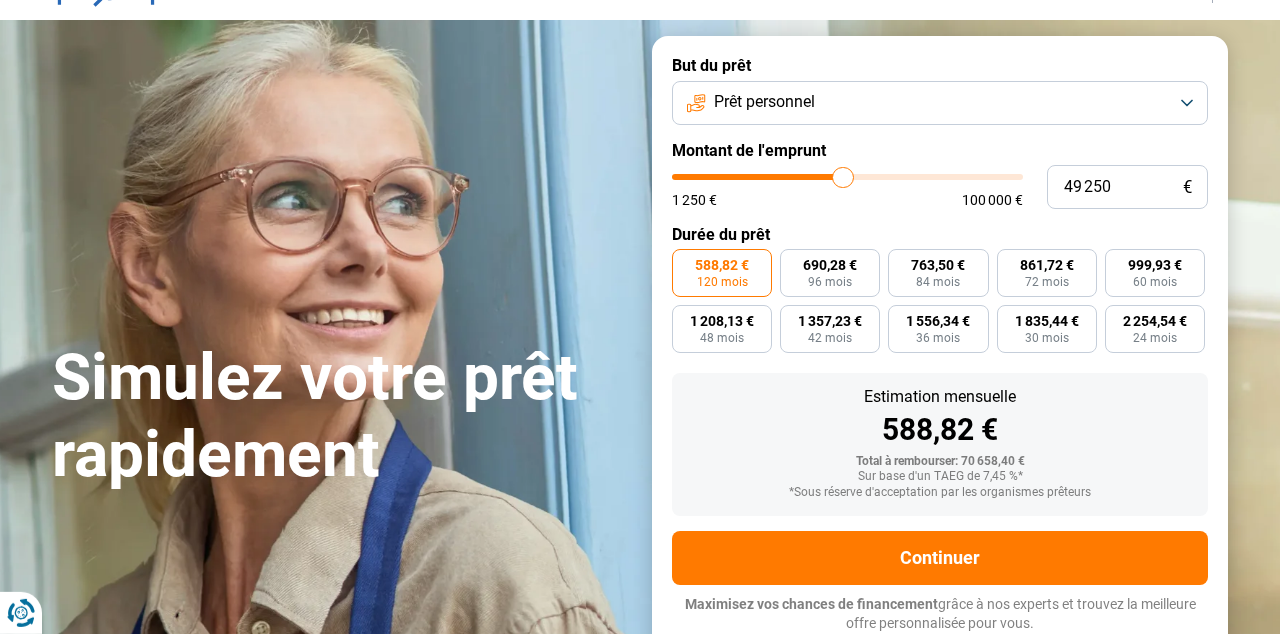
type input "49500"
type input "49 750"
type input "49750"
type input "50 000"
type input "50000"
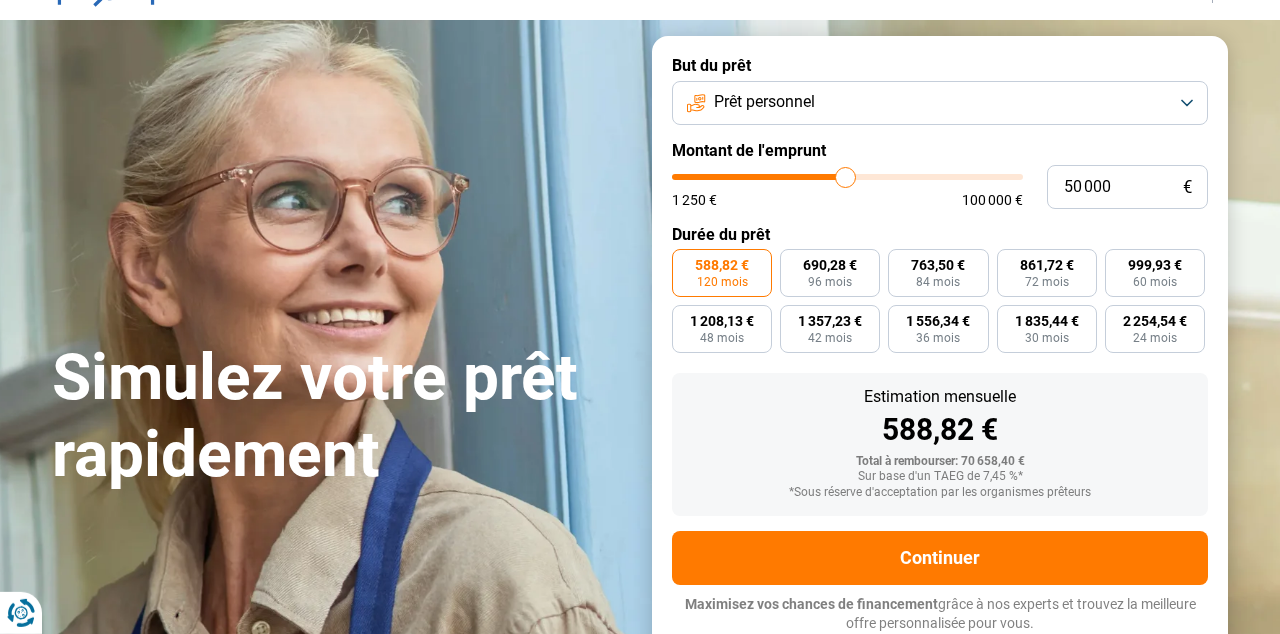
click at [845, 175] on input "range" at bounding box center [847, 177] width 351 height 6
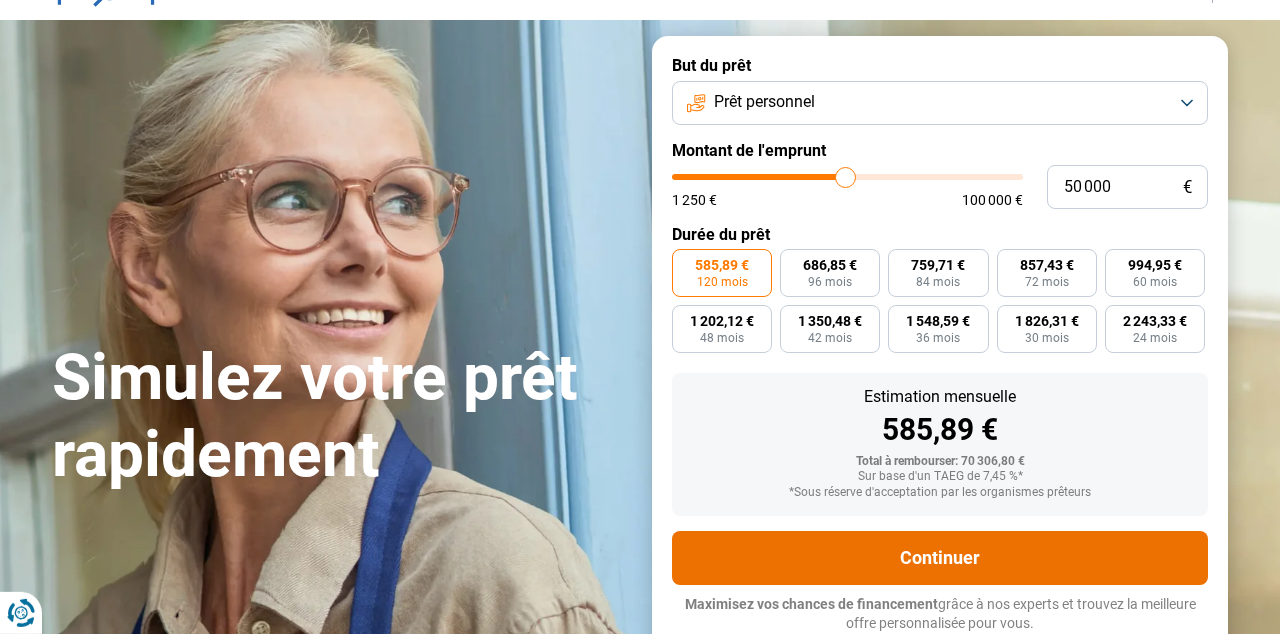
click at [933, 547] on button "Continuer" at bounding box center [940, 558] width 536 height 54
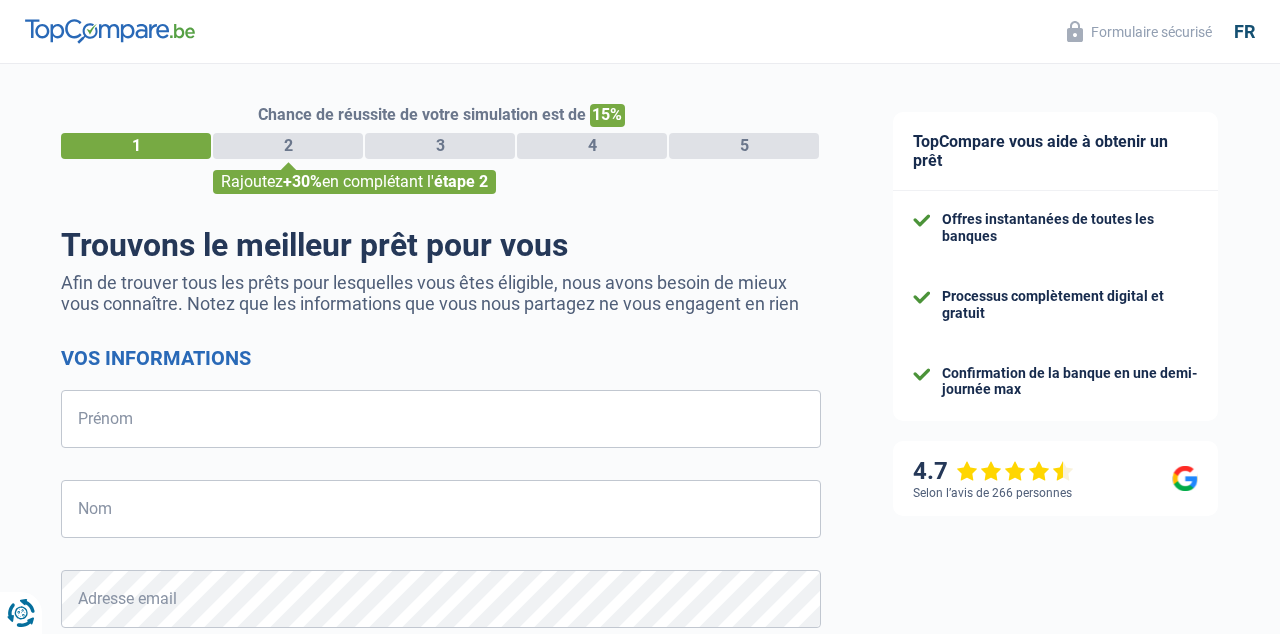
select select "32"
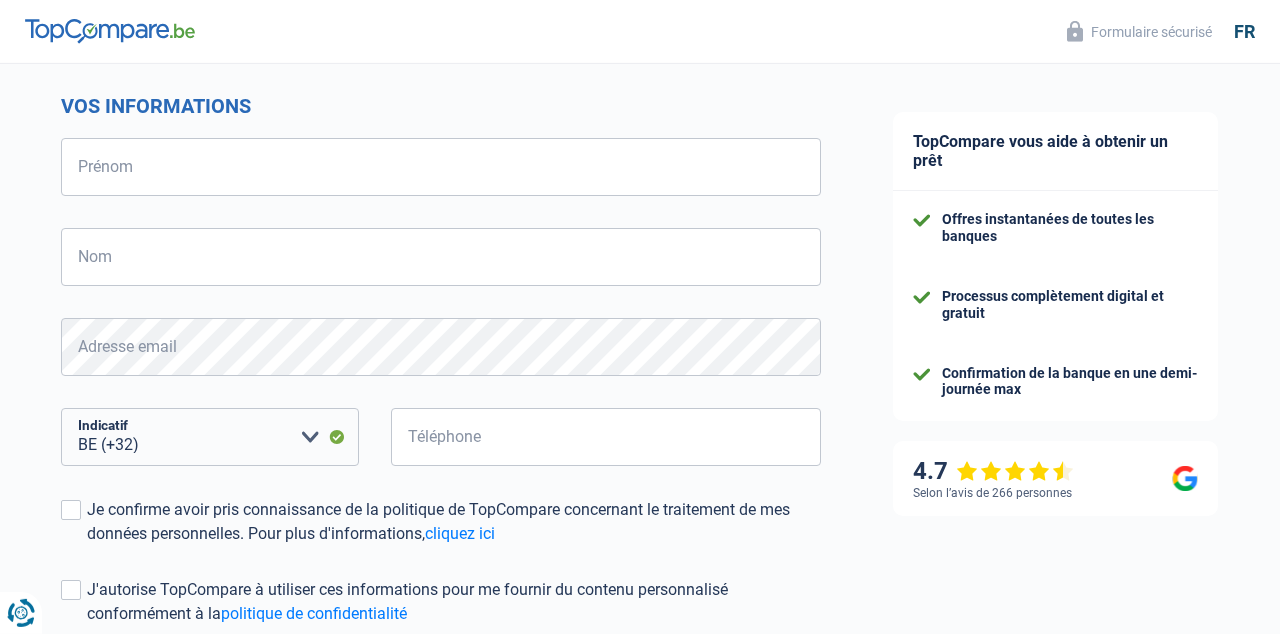
scroll to position [238, 0]
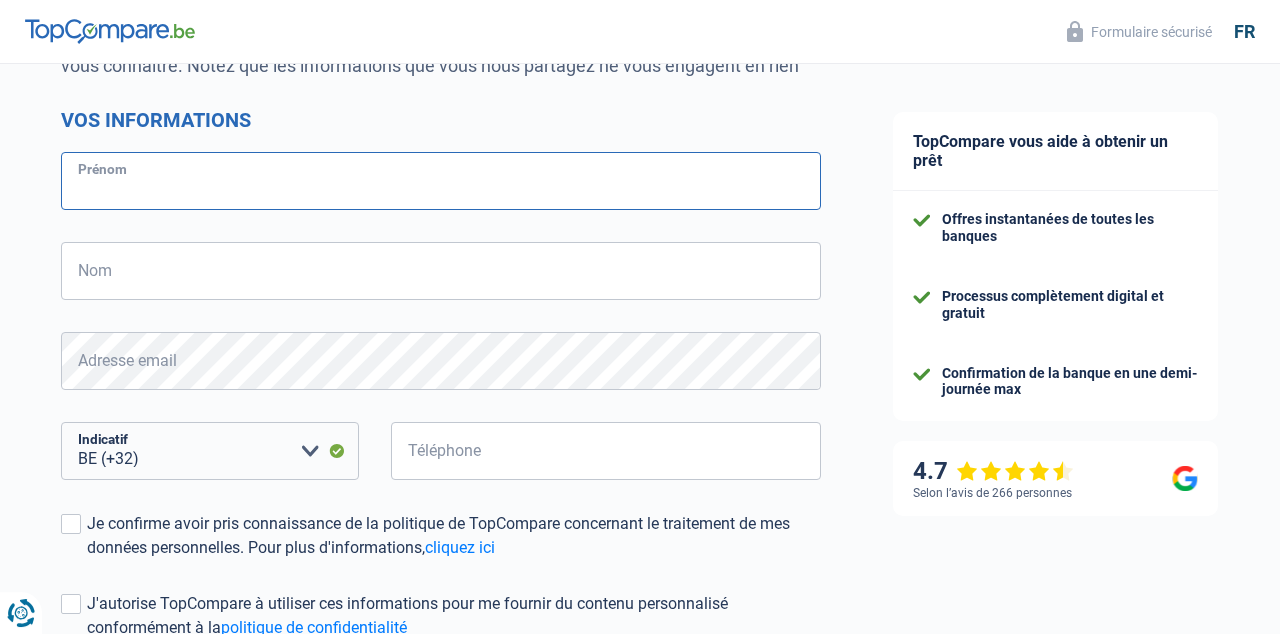
click at [498, 173] on input "Prénom" at bounding box center [441, 181] width 760 height 58
type input "[PERSON_NAME]"
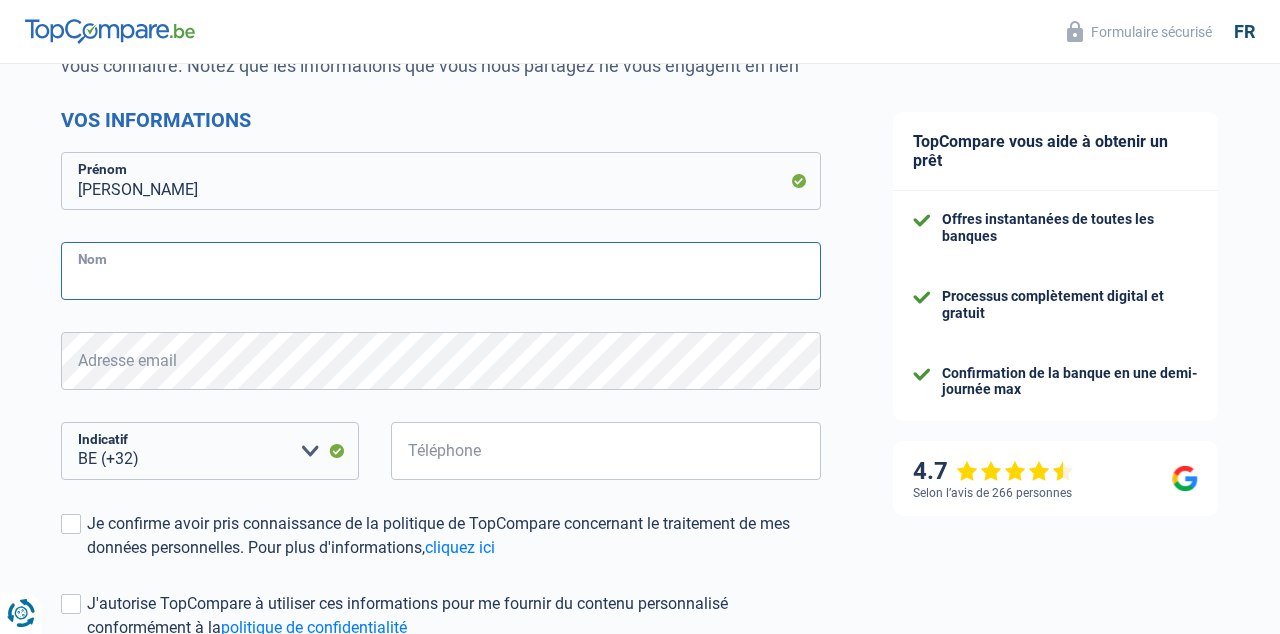
click at [475, 291] on input "Nom" at bounding box center [441, 271] width 760 height 58
type input "[PERSON_NAME]"
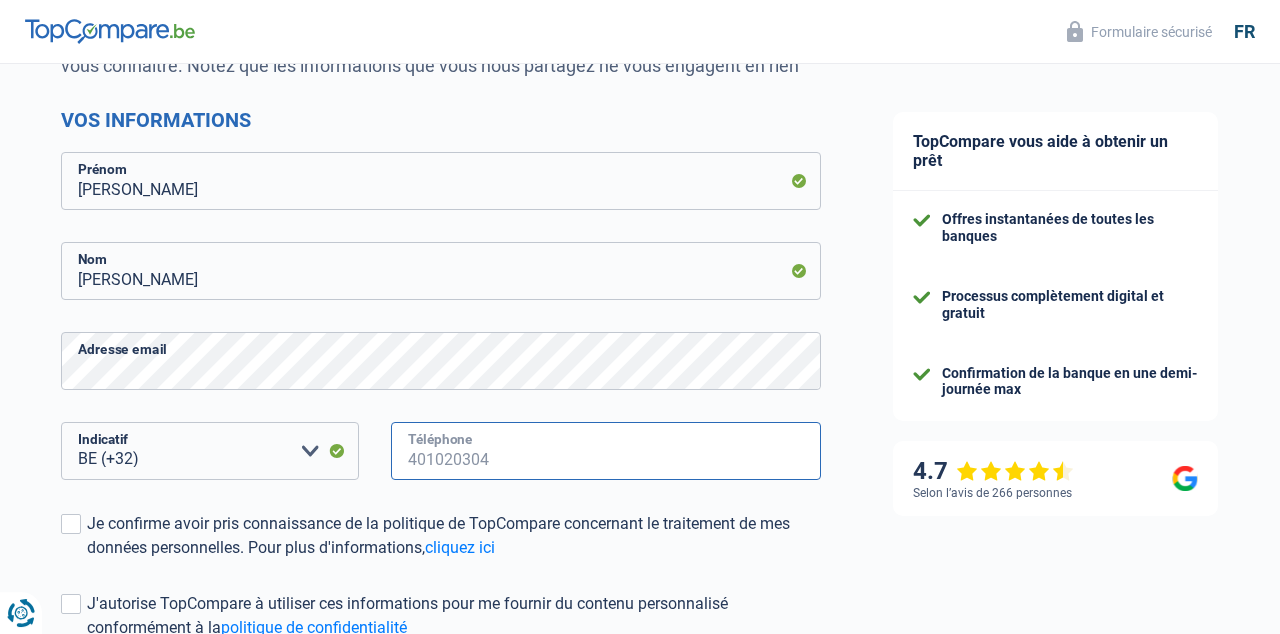
click at [491, 459] on input "Téléphone" at bounding box center [606, 451] width 430 height 58
type input "484063787"
click at [70, 525] on span at bounding box center [71, 524] width 20 height 20
click at [87, 560] on input "Je confirme avoir pris connaissance de la politique de TopCompare concernant le…" at bounding box center [87, 560] width 0 height 0
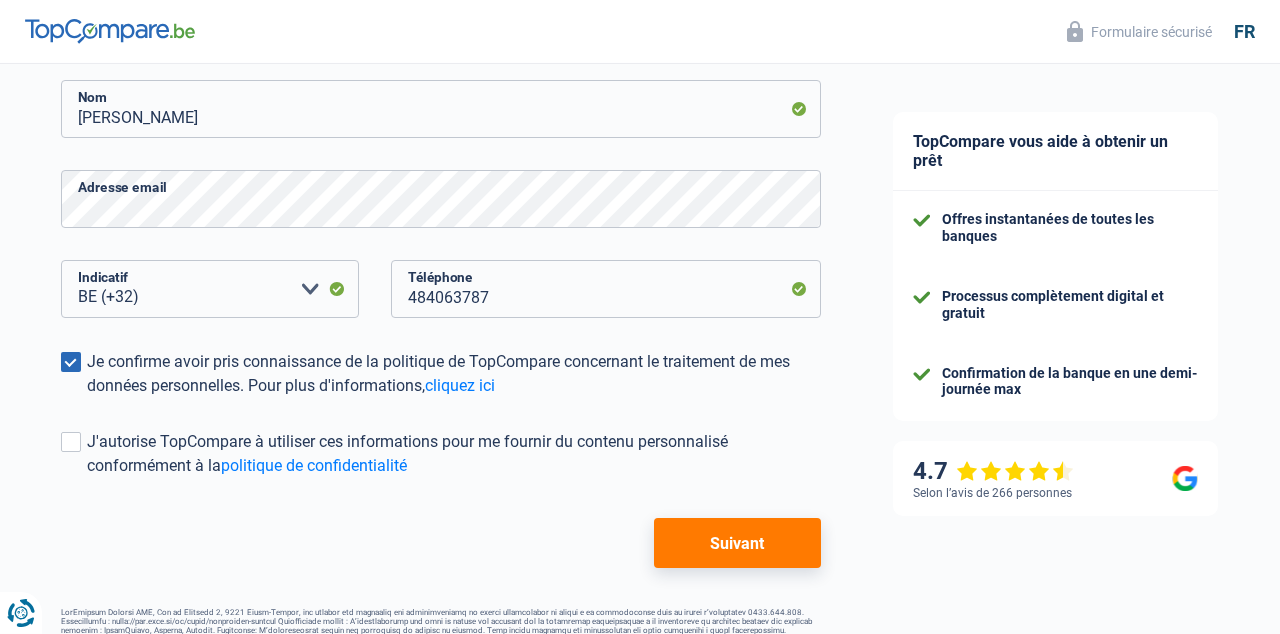
scroll to position [448, 0]
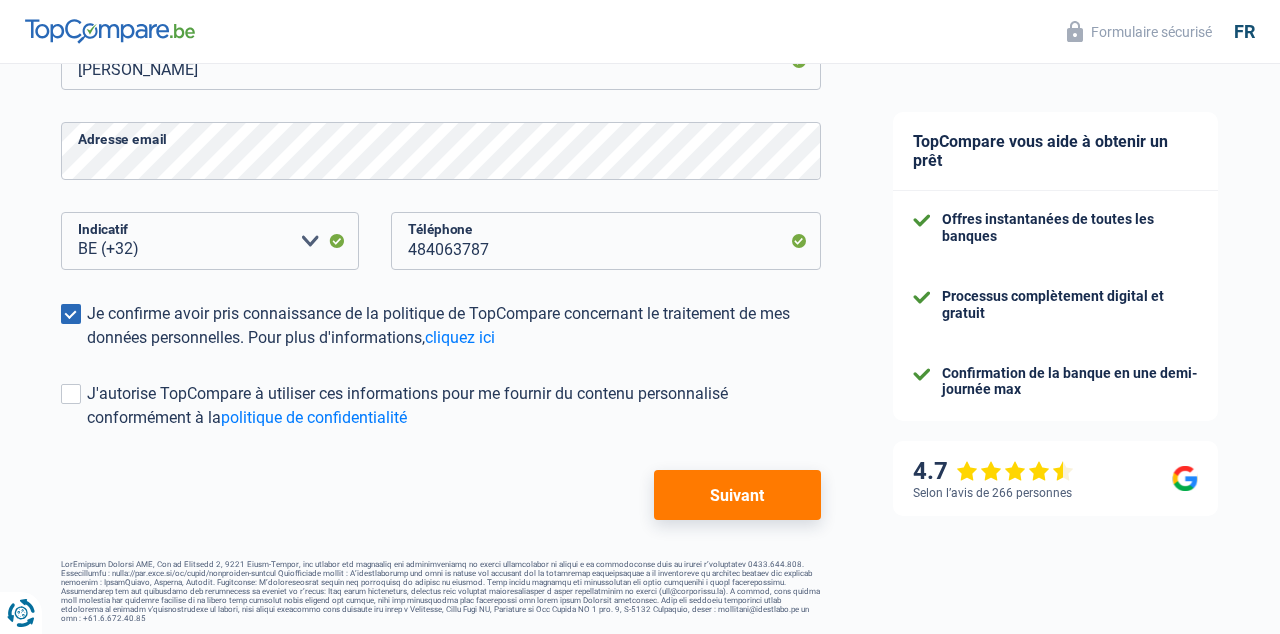
click at [739, 487] on button "Suivant" at bounding box center [737, 495] width 167 height 50
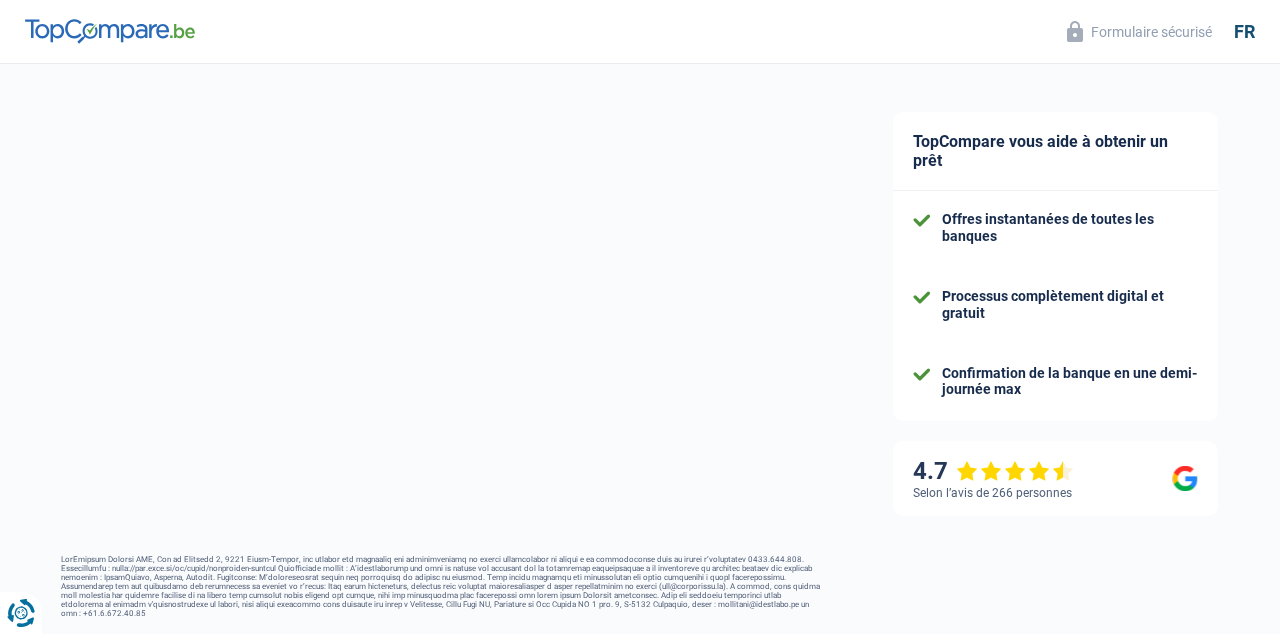
scroll to position [300, 0]
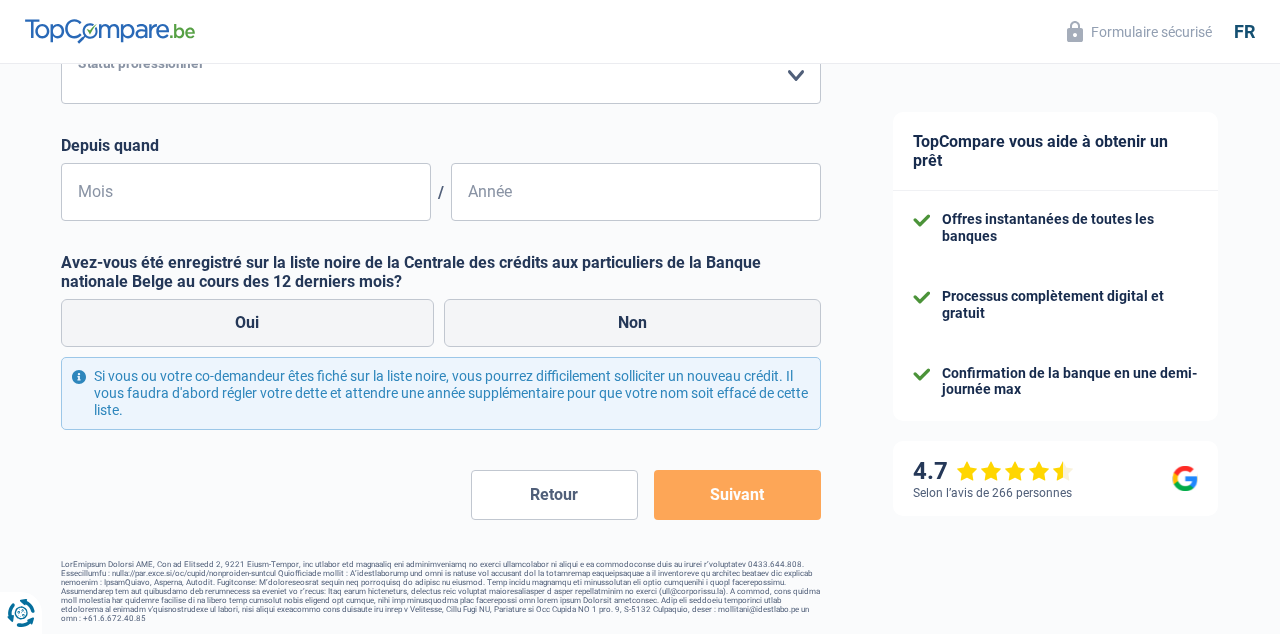
click at [61, 46] on select "Ouvrier Employé privé Employé public Invalide Indépendant Pensionné Chômeur Mut…" at bounding box center [441, 75] width 760 height 58
click option "Sans profession" at bounding box center [0, 0] width 0 height 0
click at [61, 46] on select "Ouvrier Employé privé Employé public Invalide Indépendant Pensionné Chômeur Mut…" at bounding box center [441, 75] width 760 height 58
select select "merchant"
click option "Commerçant" at bounding box center [0, 0] width 0 height 0
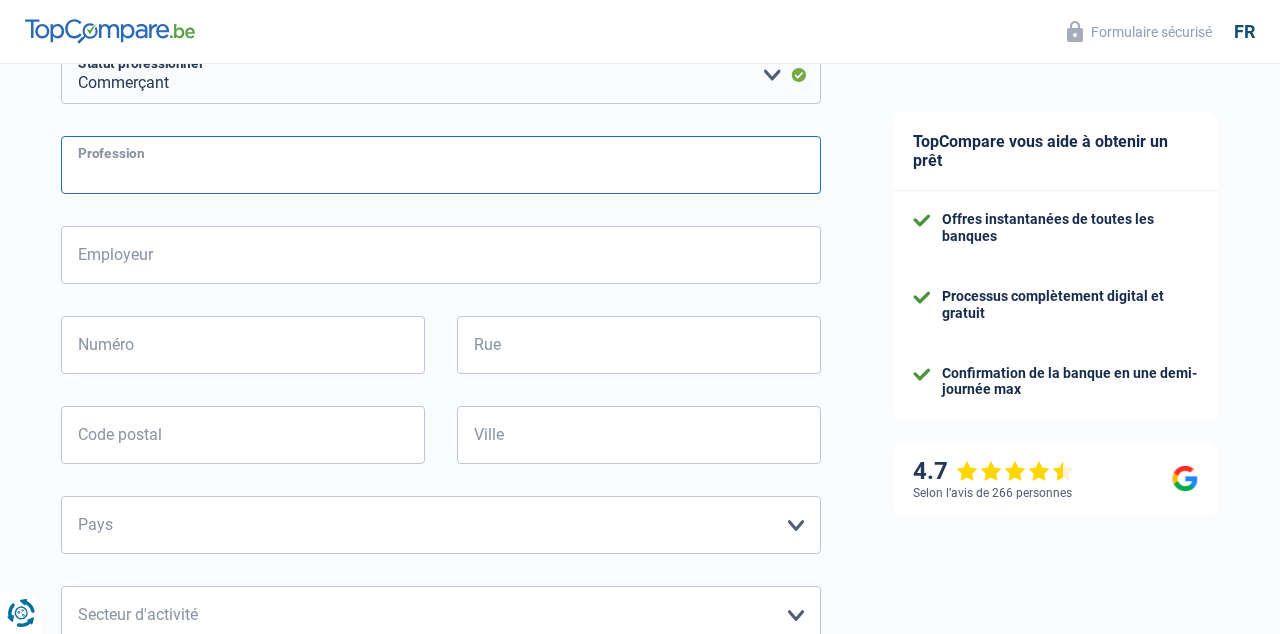
click at [287, 173] on input "Profession" at bounding box center [441, 165] width 760 height 58
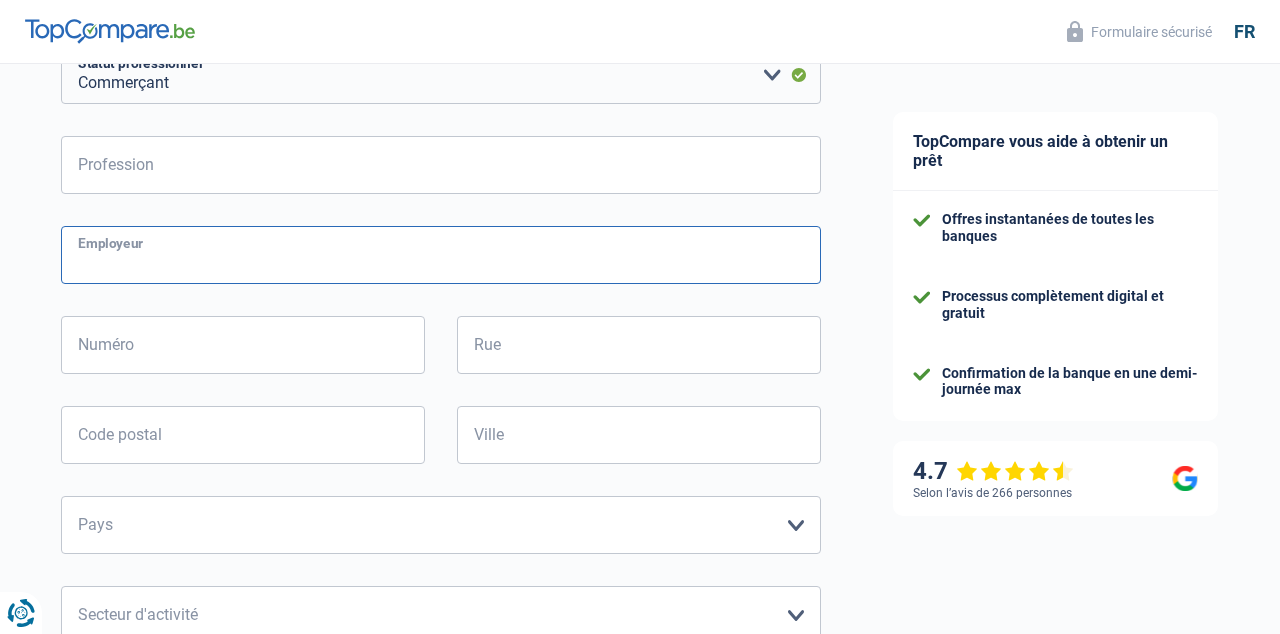
click at [702, 245] on input "Employeur" at bounding box center [441, 255] width 760 height 58
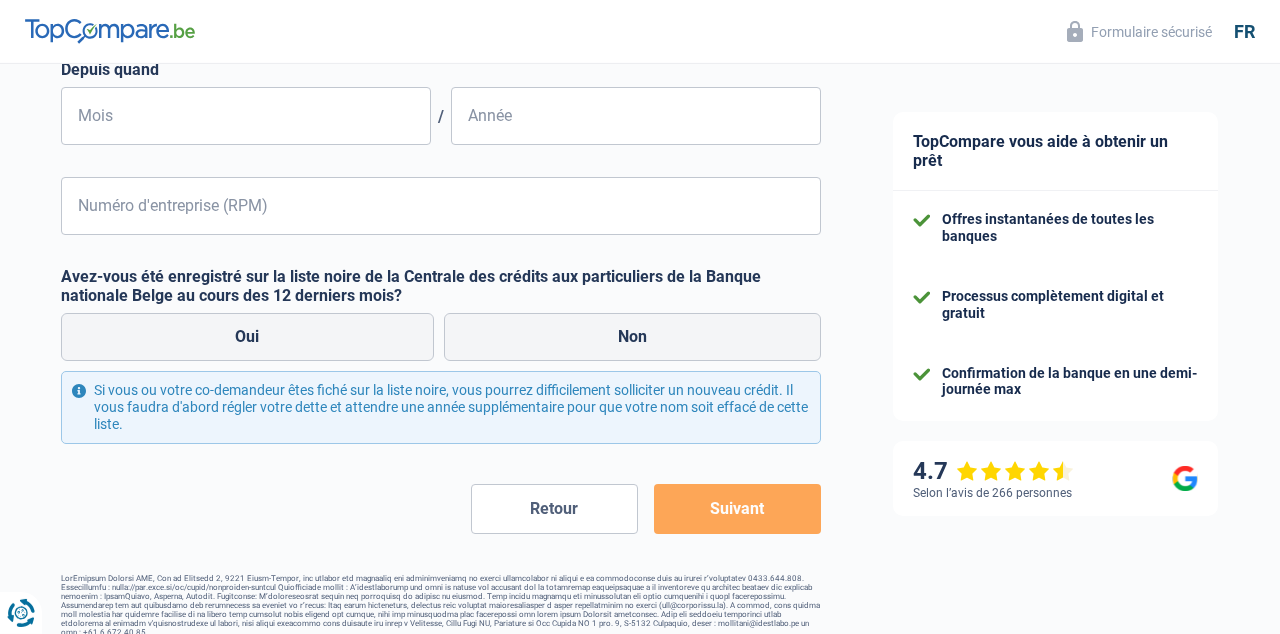
scroll to position [930, 0]
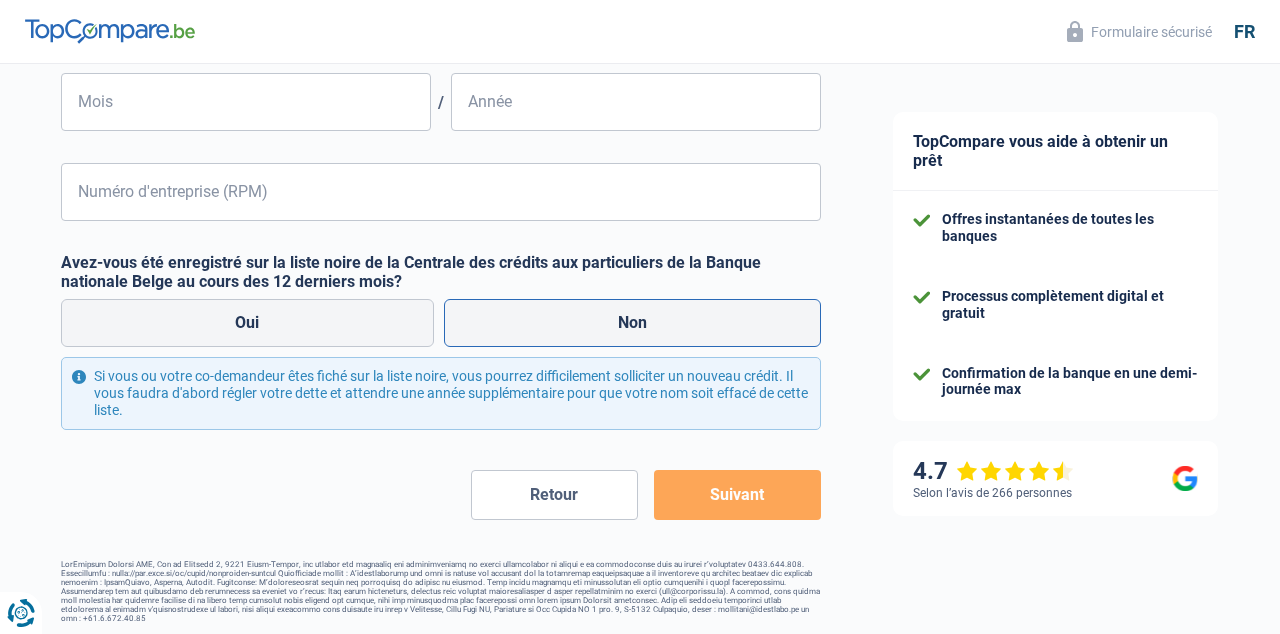
click at [653, 324] on label "Non" at bounding box center [633, 323] width 378 height 48
click at [653, 324] on input "Non" at bounding box center [633, 323] width 378 height 48
radio input "true"
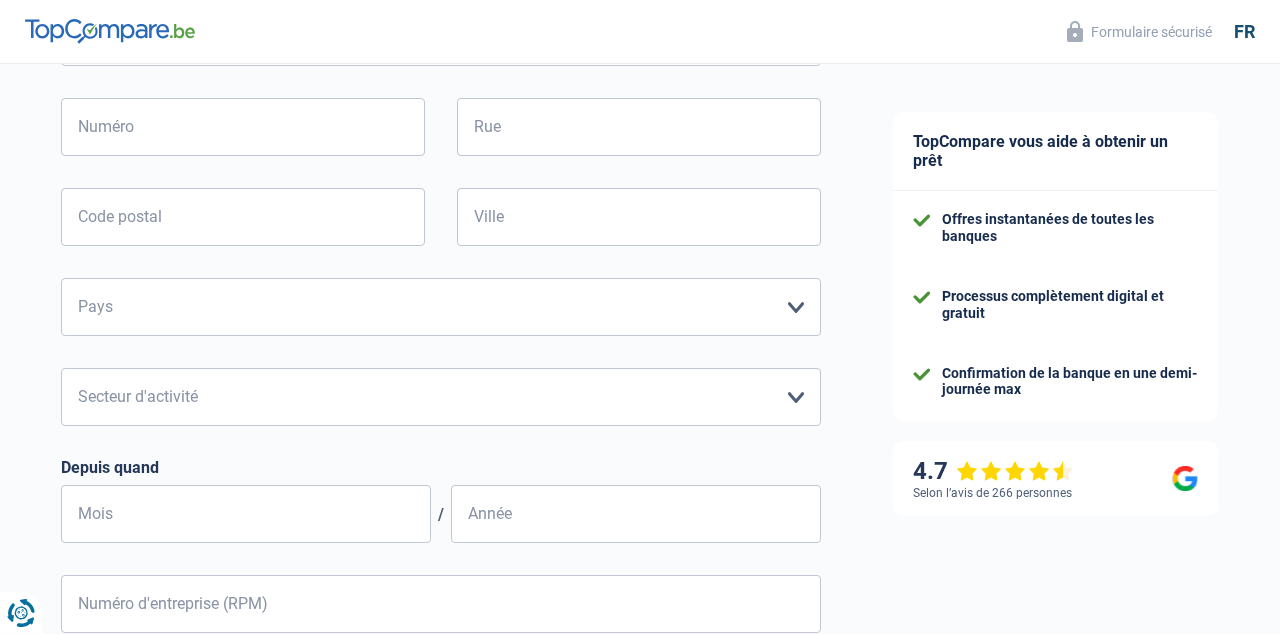
scroll to position [515, 0]
click at [61, 281] on select "Belgique Luxembourg Veuillez sélectionner une option" at bounding box center [441, 310] width 760 height 58
click at [795, 306] on select "Belgique Luxembourg Veuillez sélectionner une option" at bounding box center [441, 310] width 760 height 58
